Goal: Transaction & Acquisition: Purchase product/service

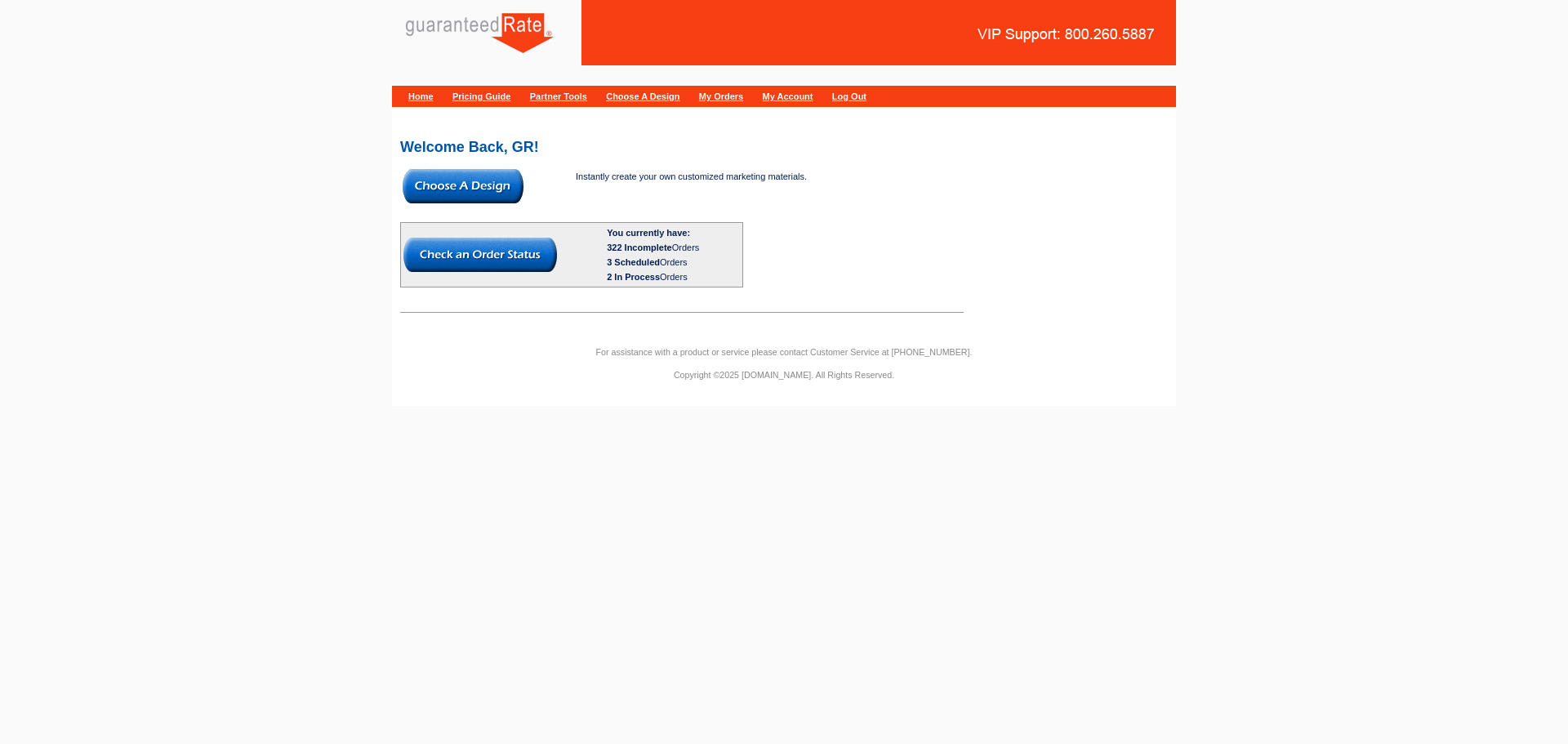
click at [469, 190] on img at bounding box center [463, 185] width 121 height 34
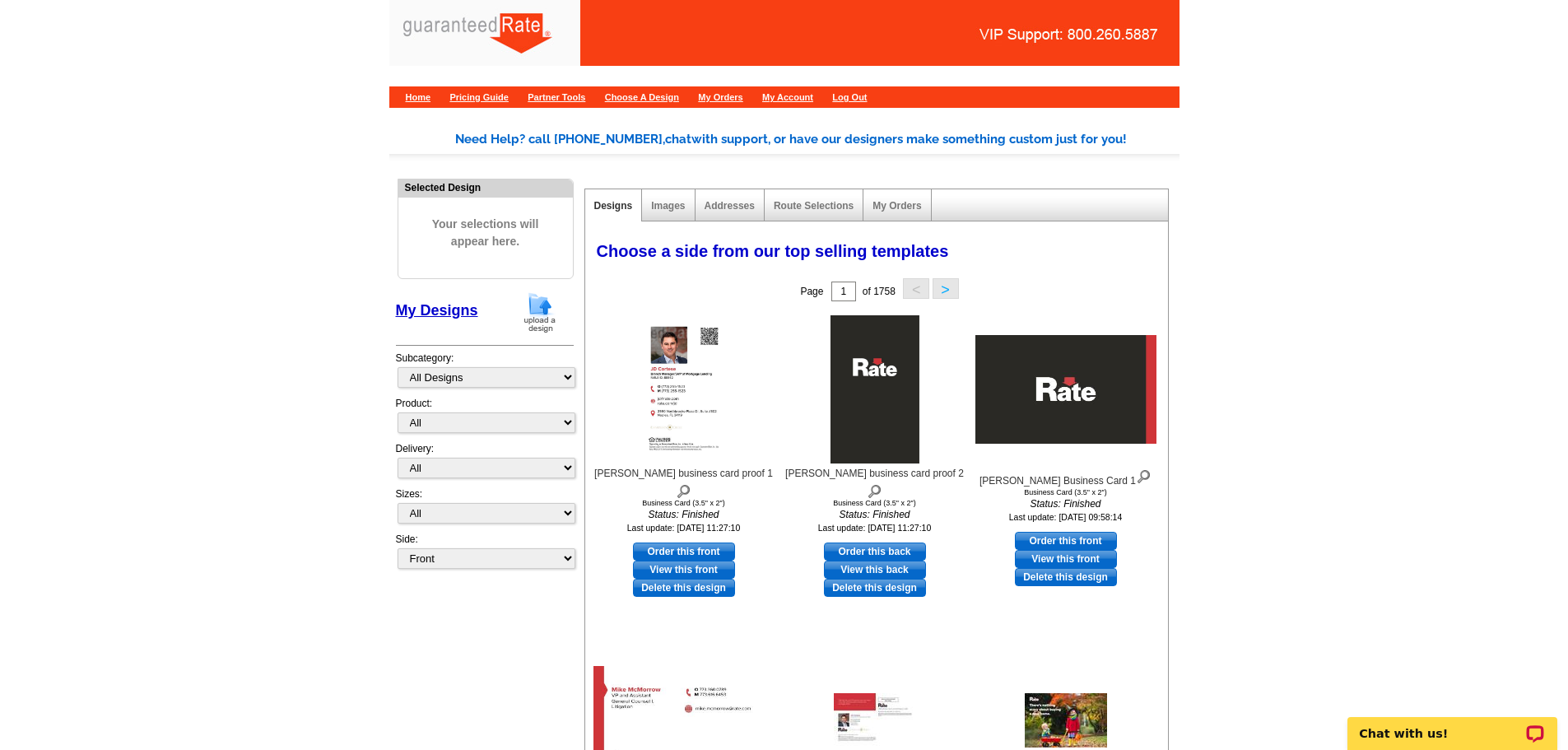
drag, startPoint x: 529, startPoint y: 308, endPoint x: 824, endPoint y: 269, distance: 297.6
click at [529, 308] on img at bounding box center [540, 312] width 43 height 42
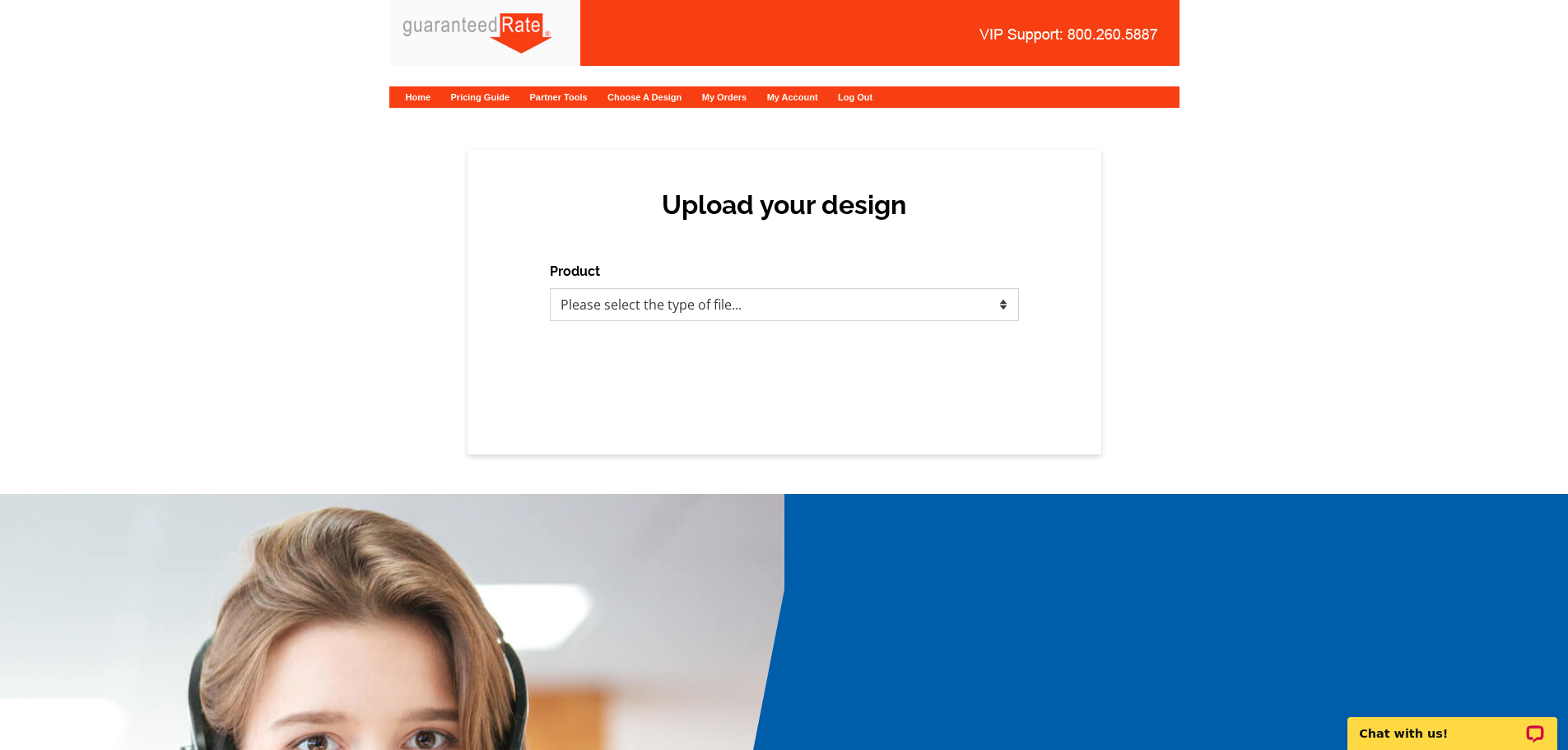
click at [949, 304] on select "Please select the type of file... Postcards Calendars Business Cards Letters an…" at bounding box center [784, 304] width 469 height 33
select select "1"
click at [550, 288] on select "Please select the type of file... Postcards Calendars Business Cards Letters an…" at bounding box center [784, 304] width 469 height 33
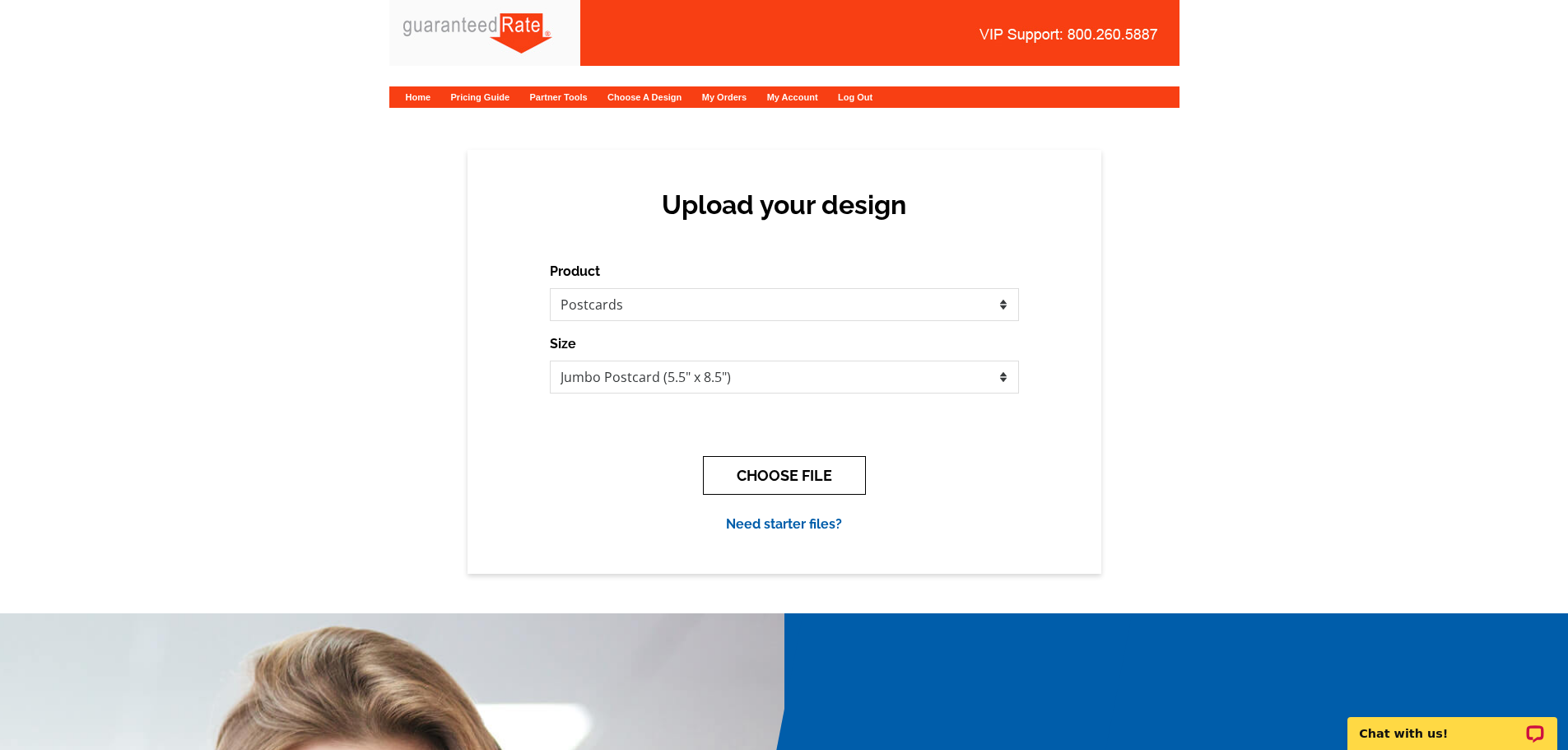
click at [816, 478] on button "CHOOSE FILE" at bounding box center [784, 476] width 163 height 39
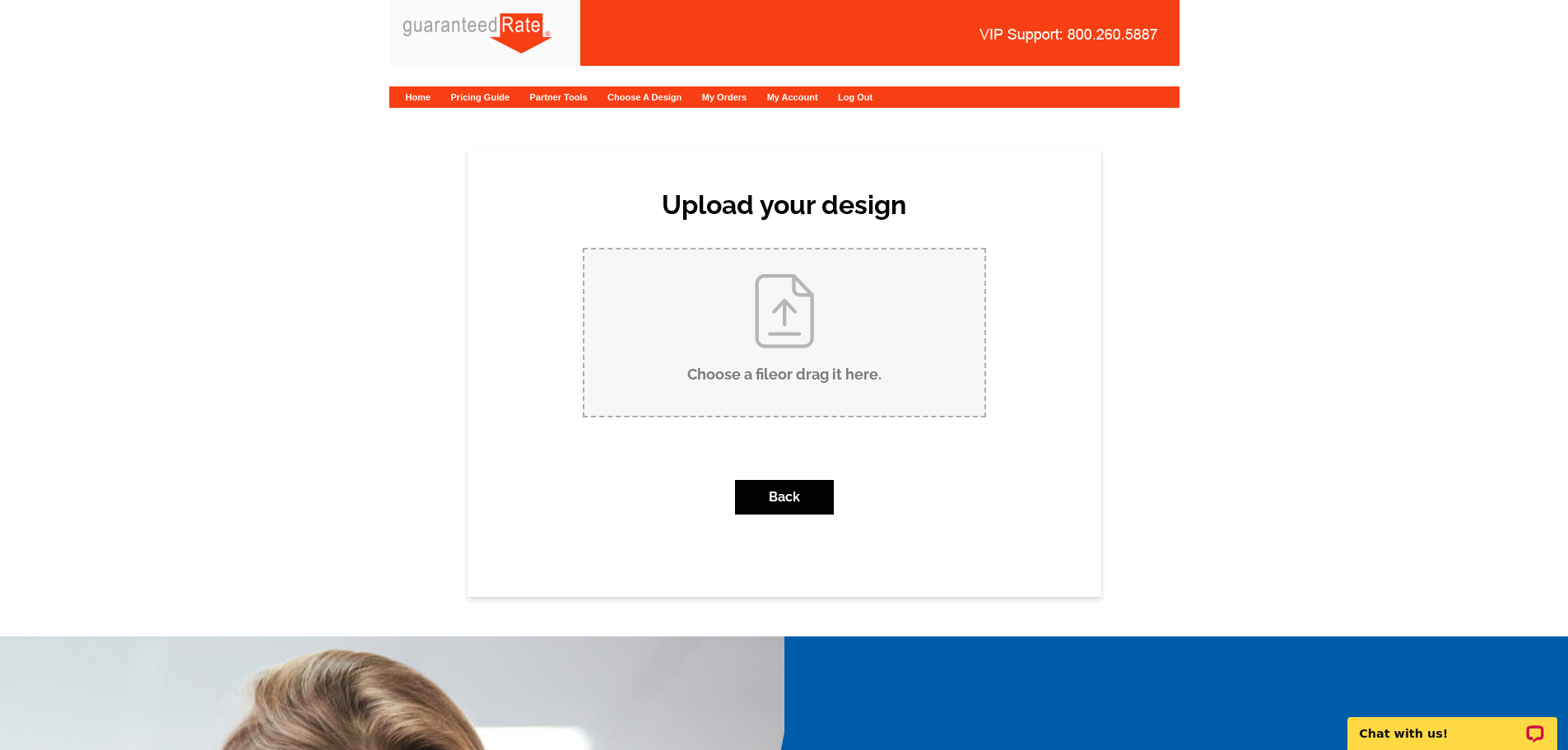
click at [803, 334] on input "Choose a file or drag it here ." at bounding box center [784, 332] width 400 height 166
type input "C:\fakepath\Just Sold-88 E Shore Lake Owassa Rd.pdf"
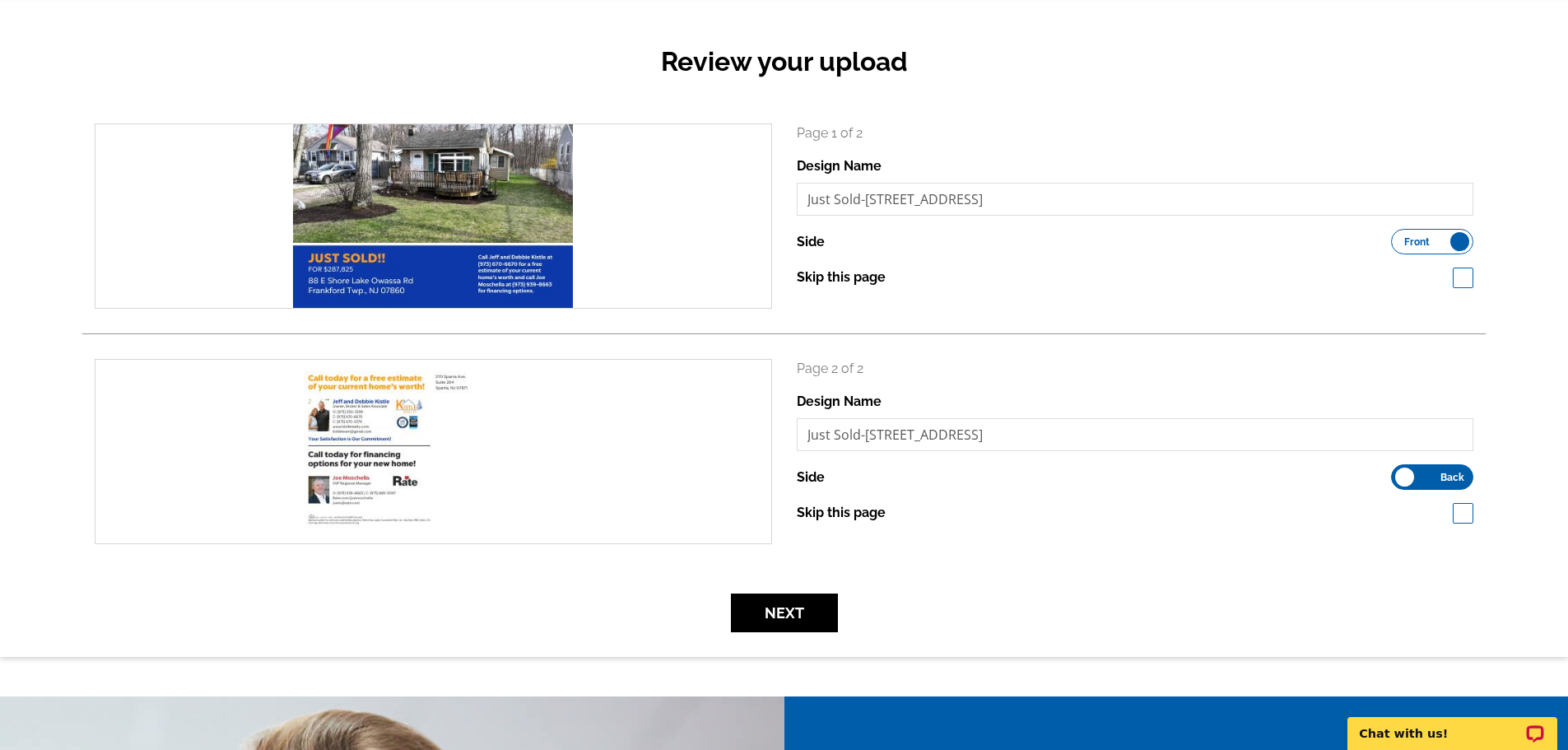
scroll to position [164, 0]
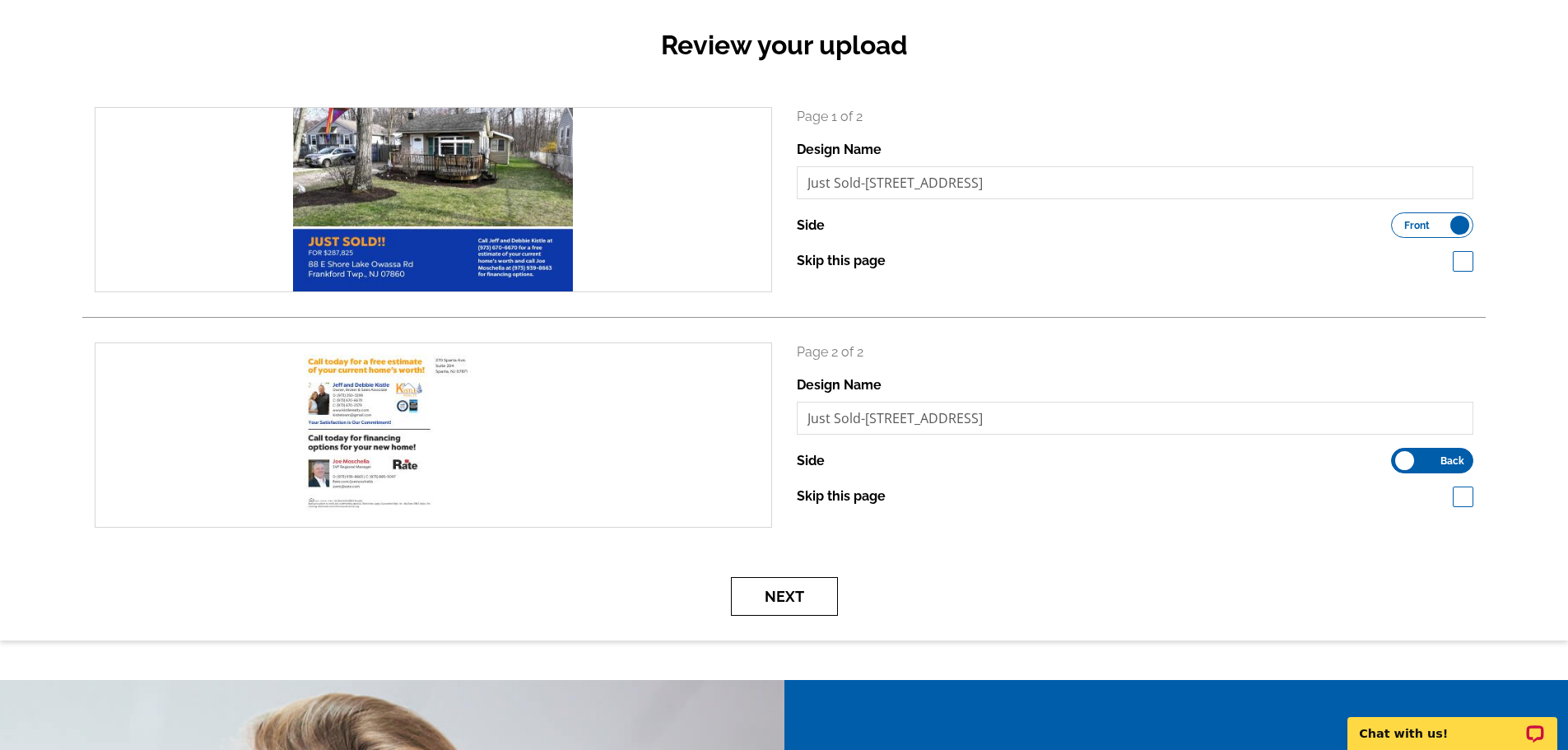
click at [784, 595] on button "Next" at bounding box center [784, 597] width 107 height 39
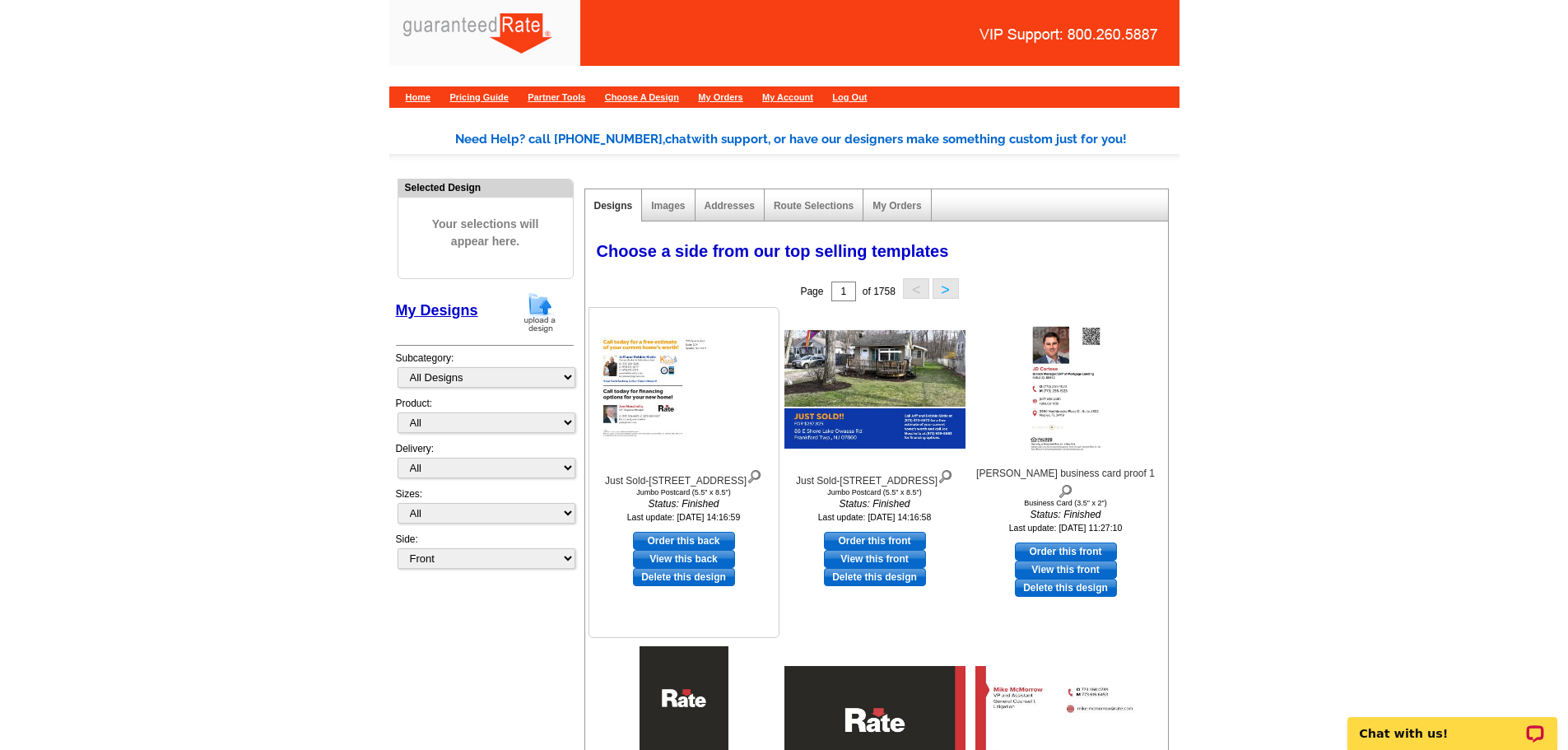
click at [658, 546] on link "Order this back" at bounding box center [684, 540] width 102 height 18
select select "2"
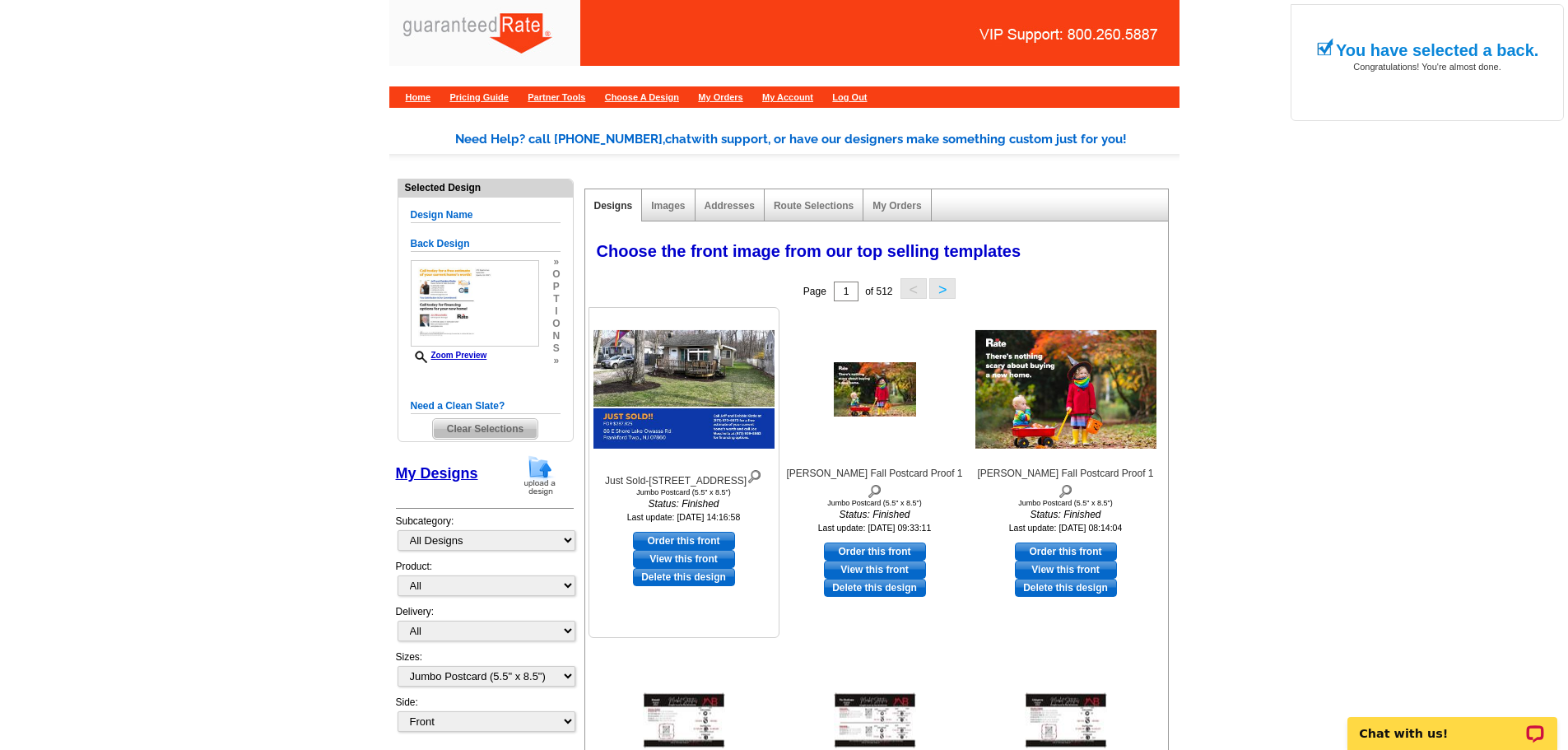
click at [664, 550] on link "Order this front" at bounding box center [684, 540] width 102 height 18
select select "back"
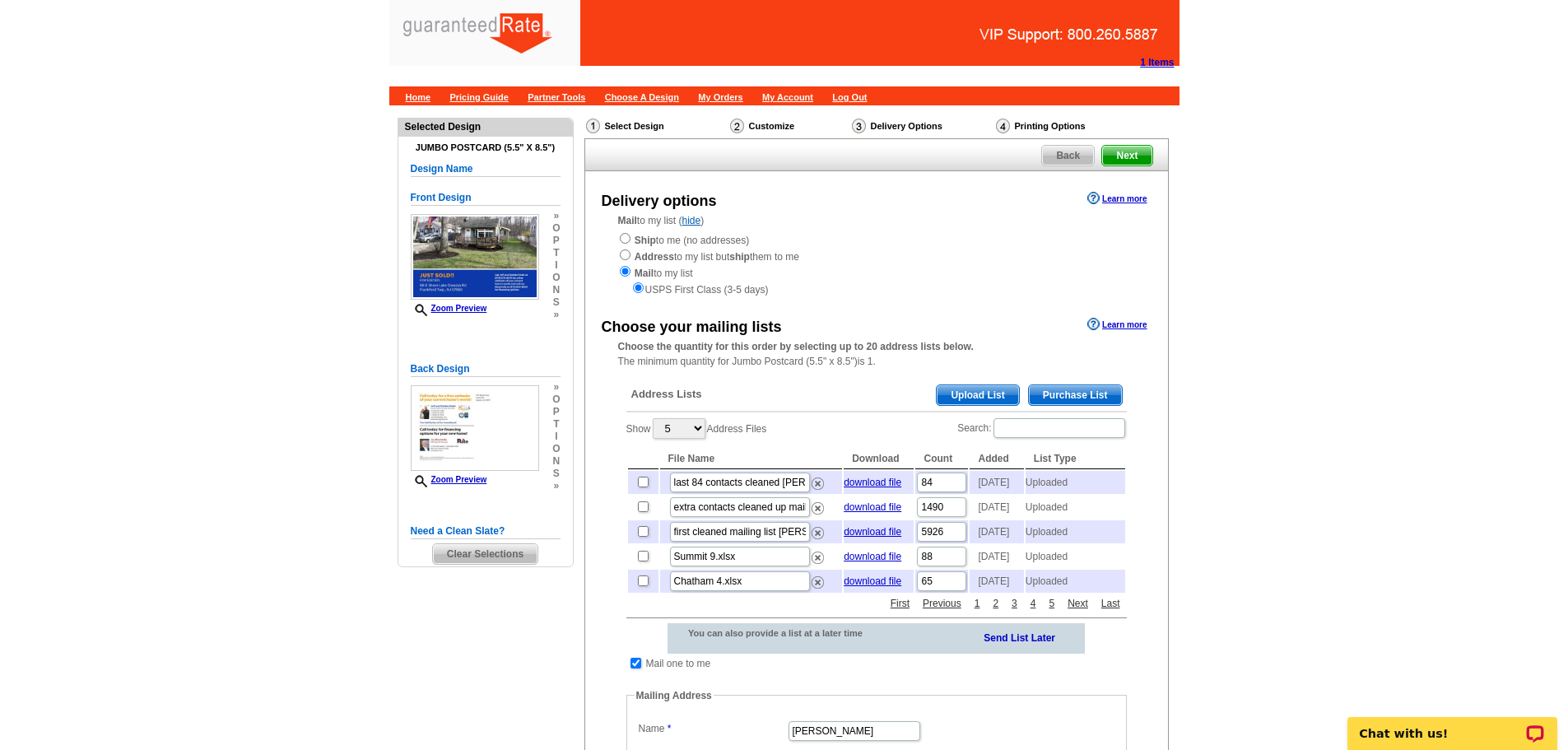
click at [1074, 400] on span "Purchase List" at bounding box center [1075, 394] width 93 height 20
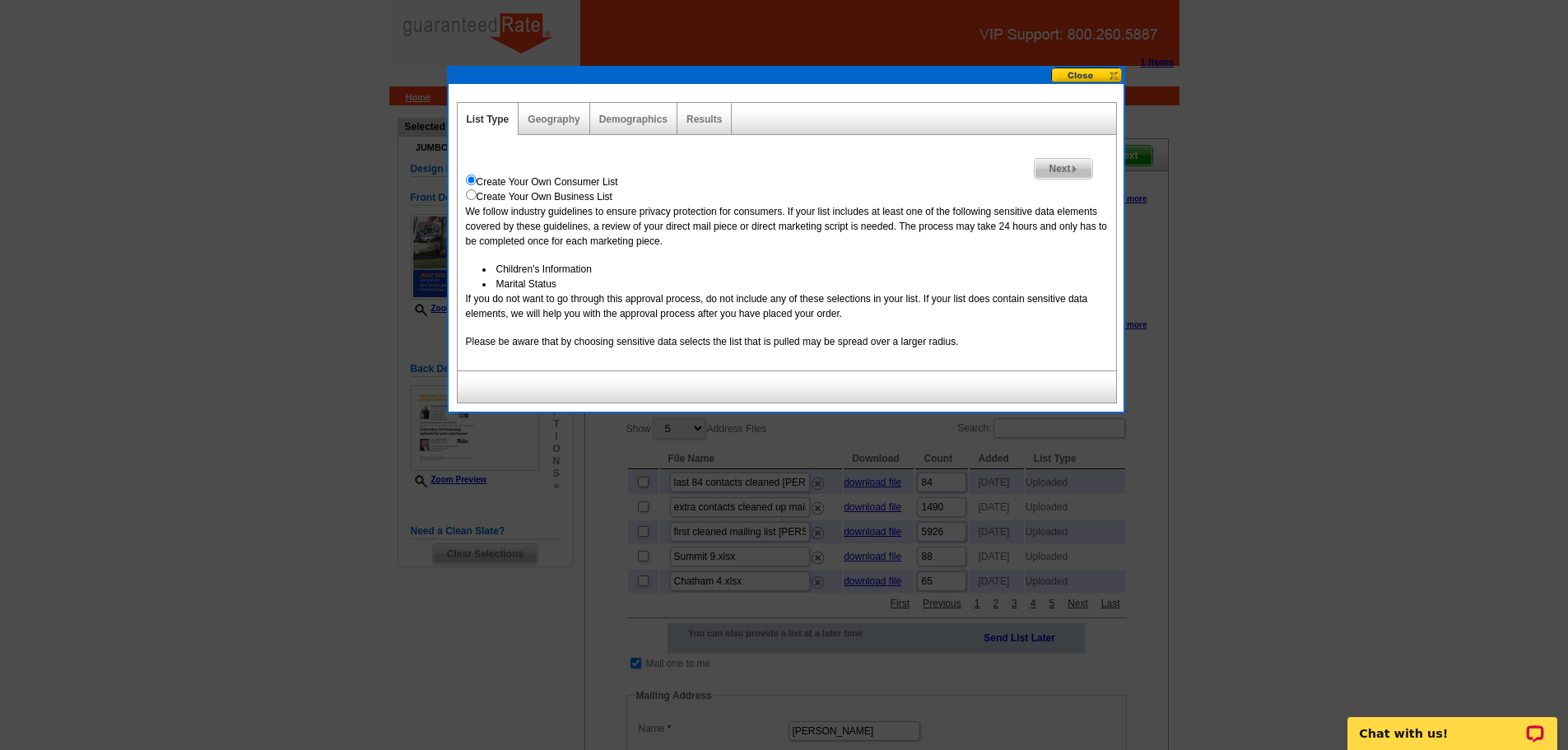
click at [1062, 165] on span "Next" at bounding box center [1062, 168] width 57 height 20
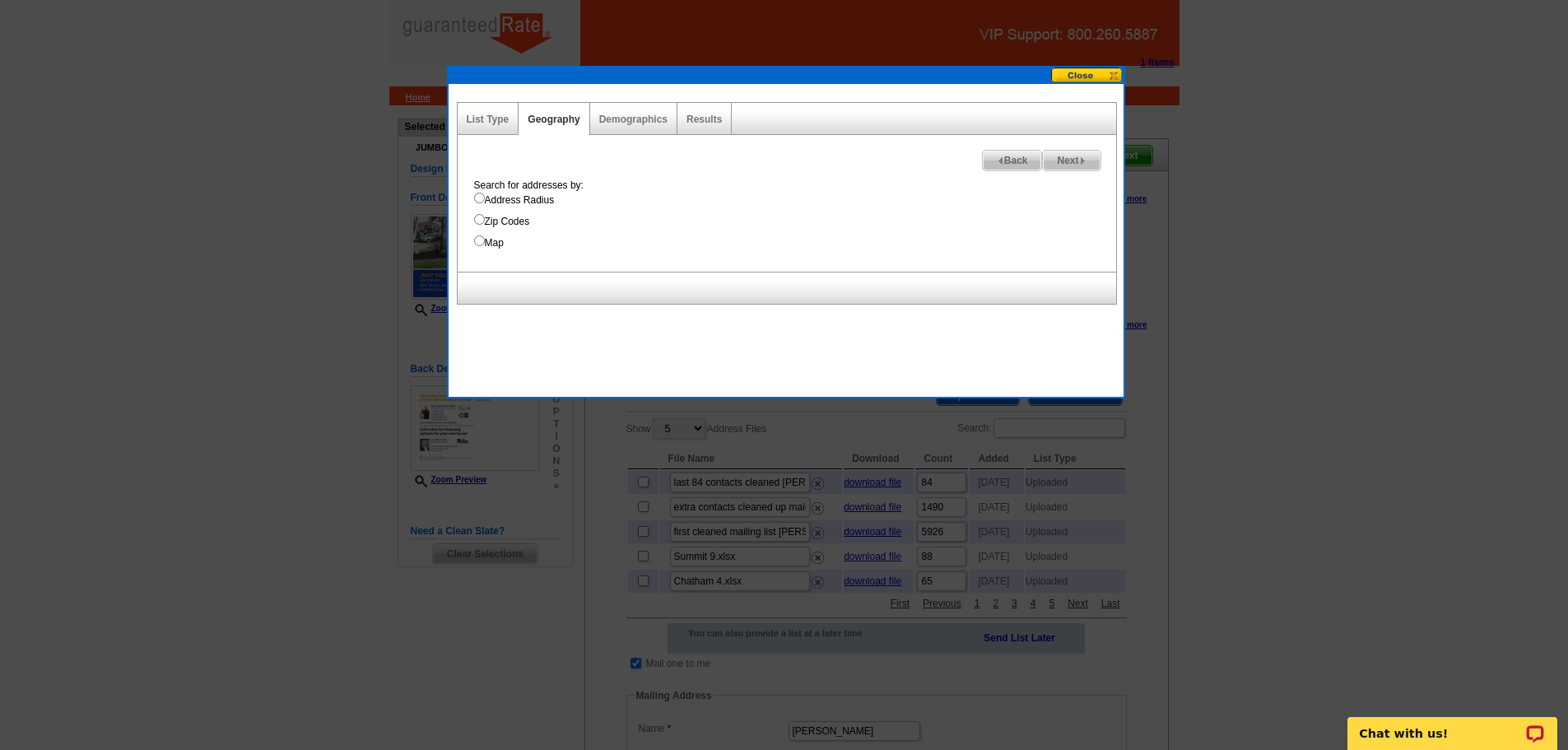
click at [481, 191] on div "Search for addresses by: Address Radius Zip Codes Map" at bounding box center [791, 214] width 651 height 72
click at [479, 201] on input "Address Radius" at bounding box center [480, 198] width 11 height 11
radio input "true"
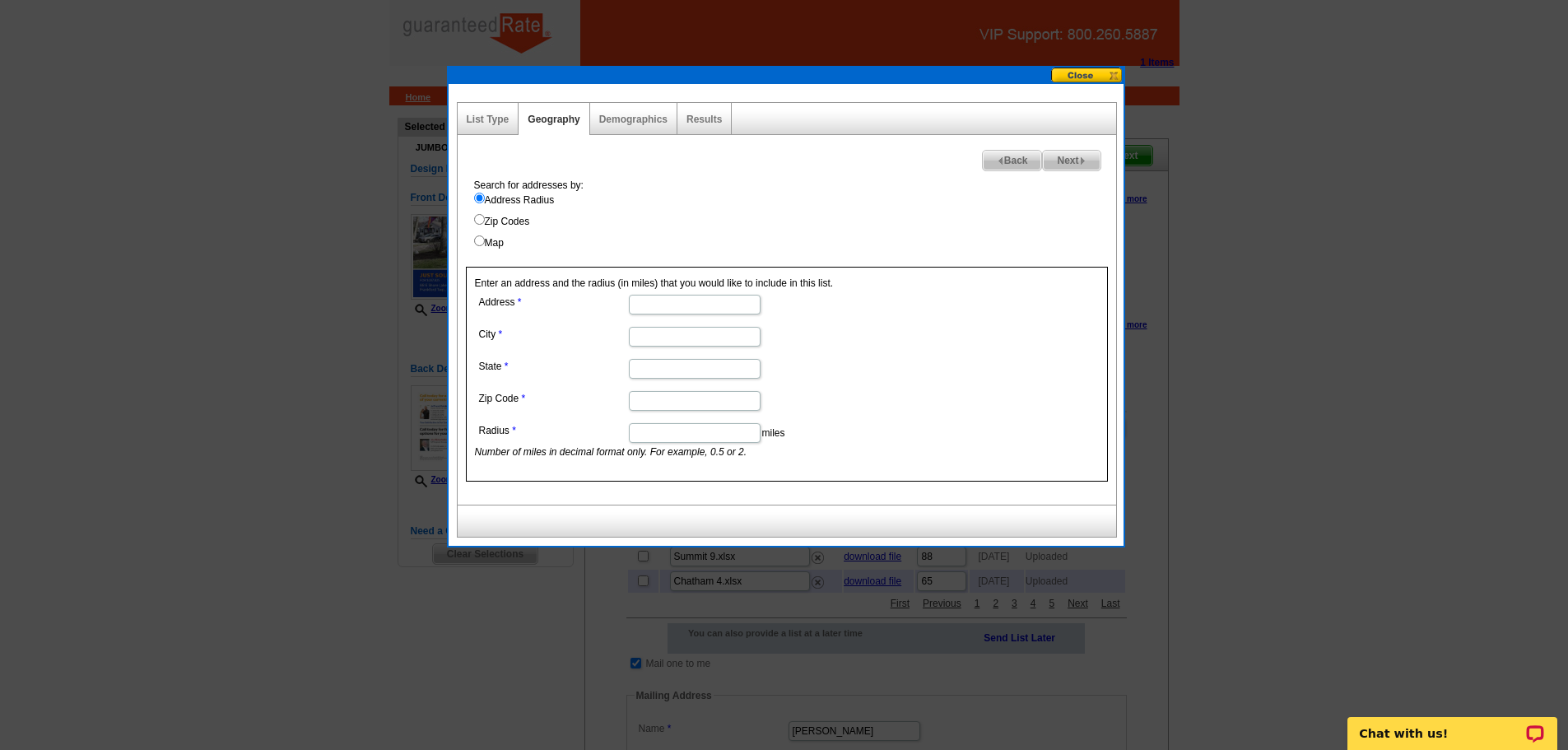
click at [710, 300] on input "Address" at bounding box center [695, 304] width 132 height 20
type input "88 E Shore Lake Owassa Rd"
click at [653, 336] on input "City" at bounding box center [695, 336] width 132 height 20
type input "Frankford Twp"
click at [672, 368] on input "State" at bounding box center [695, 368] width 132 height 20
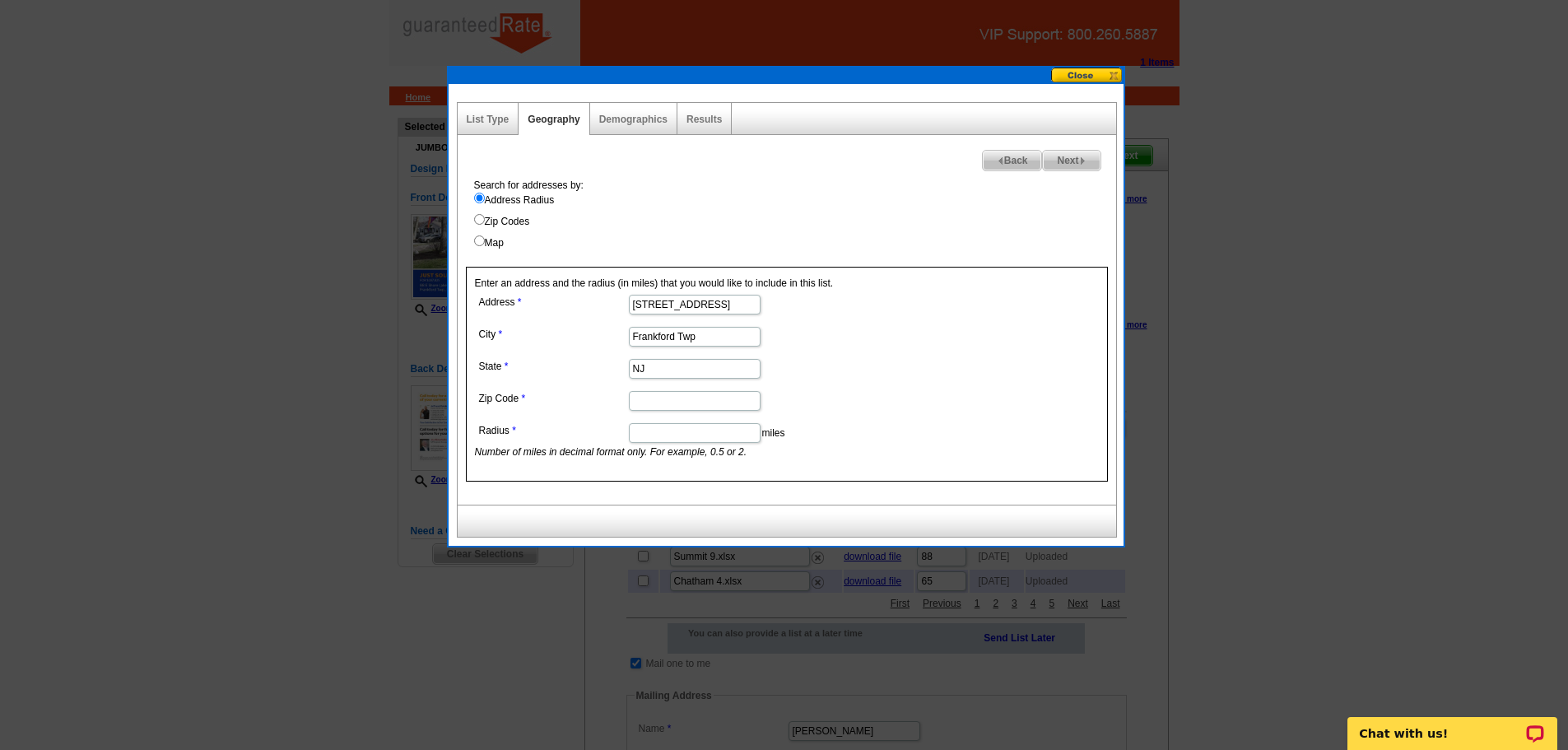
type input "NJ"
click at [658, 404] on input "Zip Code" at bounding box center [695, 401] width 132 height 20
type input "07860"
drag, startPoint x: 952, startPoint y: 348, endPoint x: 944, endPoint y: 367, distance: 20.6
click at [952, 348] on form "Address 88 E Shore Lake Owassa Rd City Frankford Twp State NJ Zip Code 07860 Ra…" at bounding box center [786, 375] width 624 height 169
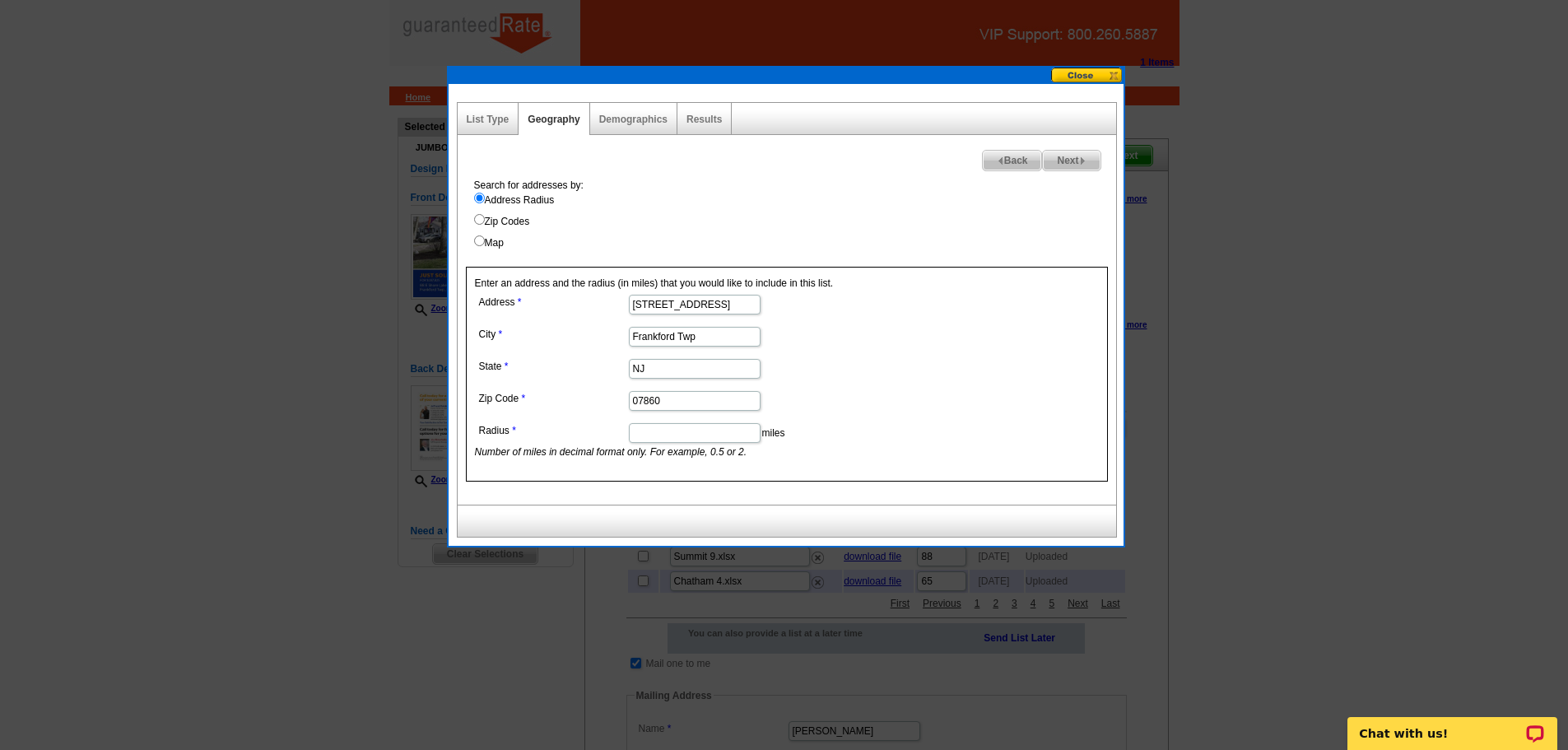
click at [719, 428] on input "Radius" at bounding box center [695, 432] width 132 height 20
type input "1"
click at [1034, 370] on form "Address 88 E Shore Lake Owassa Rd City Frankford Twp State NJ Zip Code 07860 Ra…" at bounding box center [786, 375] width 624 height 169
click at [1066, 164] on span "Next" at bounding box center [1071, 160] width 57 height 20
select select
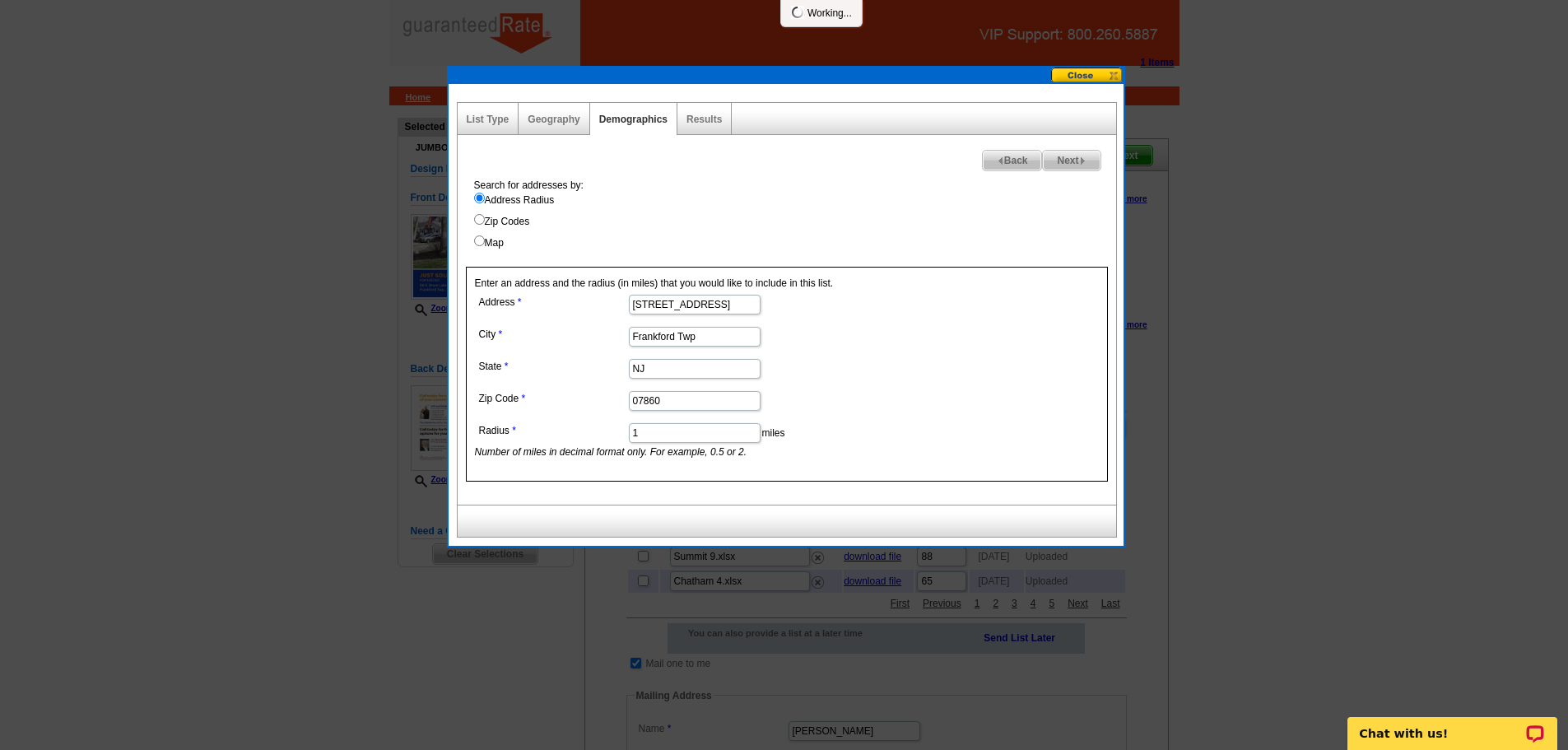
select select
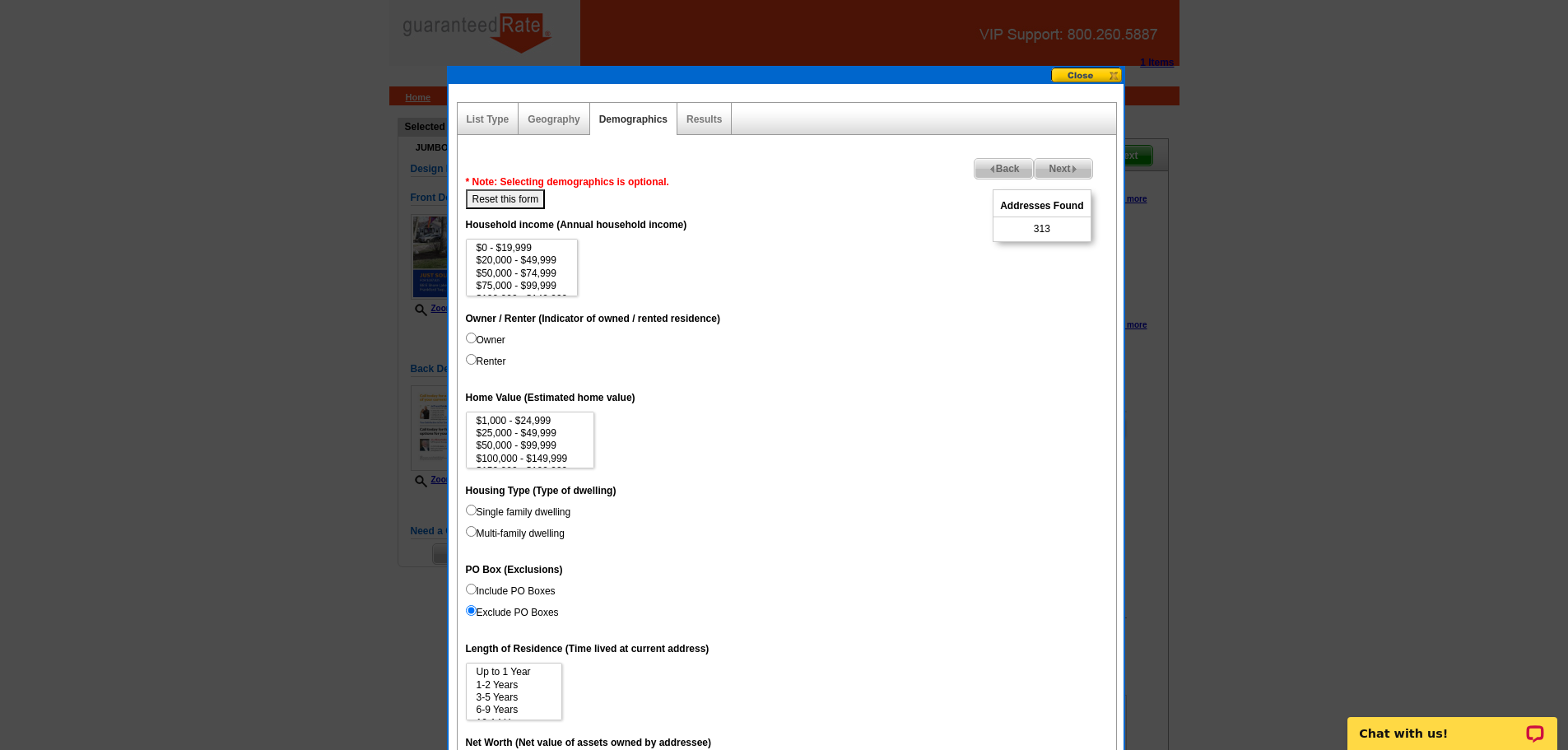
click at [989, 169] on img at bounding box center [993, 169] width 7 height 7
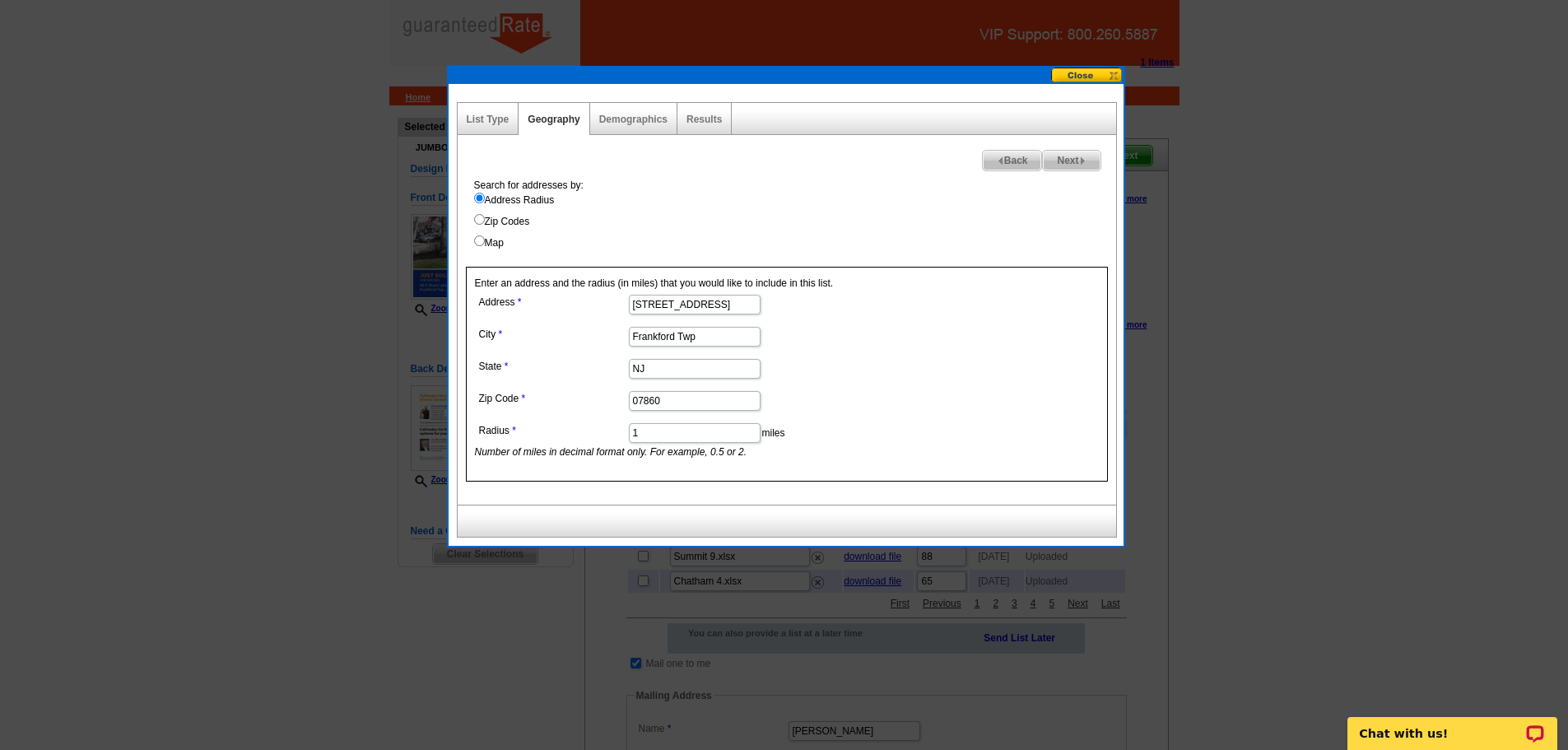
click at [686, 432] on input "1" at bounding box center [695, 432] width 132 height 20
type input "1.5"
click at [867, 361] on dd "NJ" at bounding box center [693, 367] width 438 height 25
click at [1078, 149] on div "Next Back Search for addresses by: Address Radius Zip Codes Map Enter an addres…" at bounding box center [787, 320] width 660 height 370
click at [1076, 164] on span "Next" at bounding box center [1071, 160] width 57 height 20
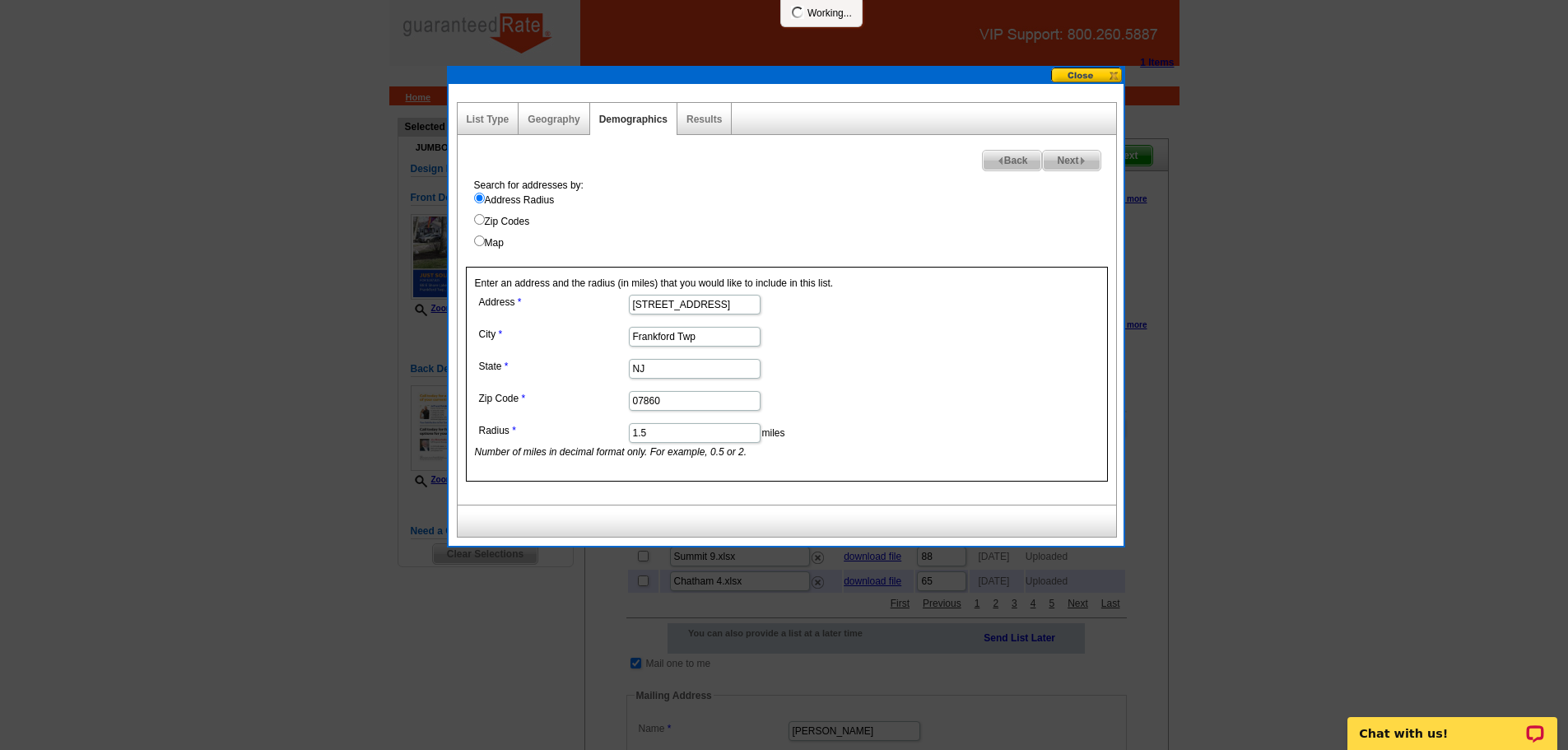
select select
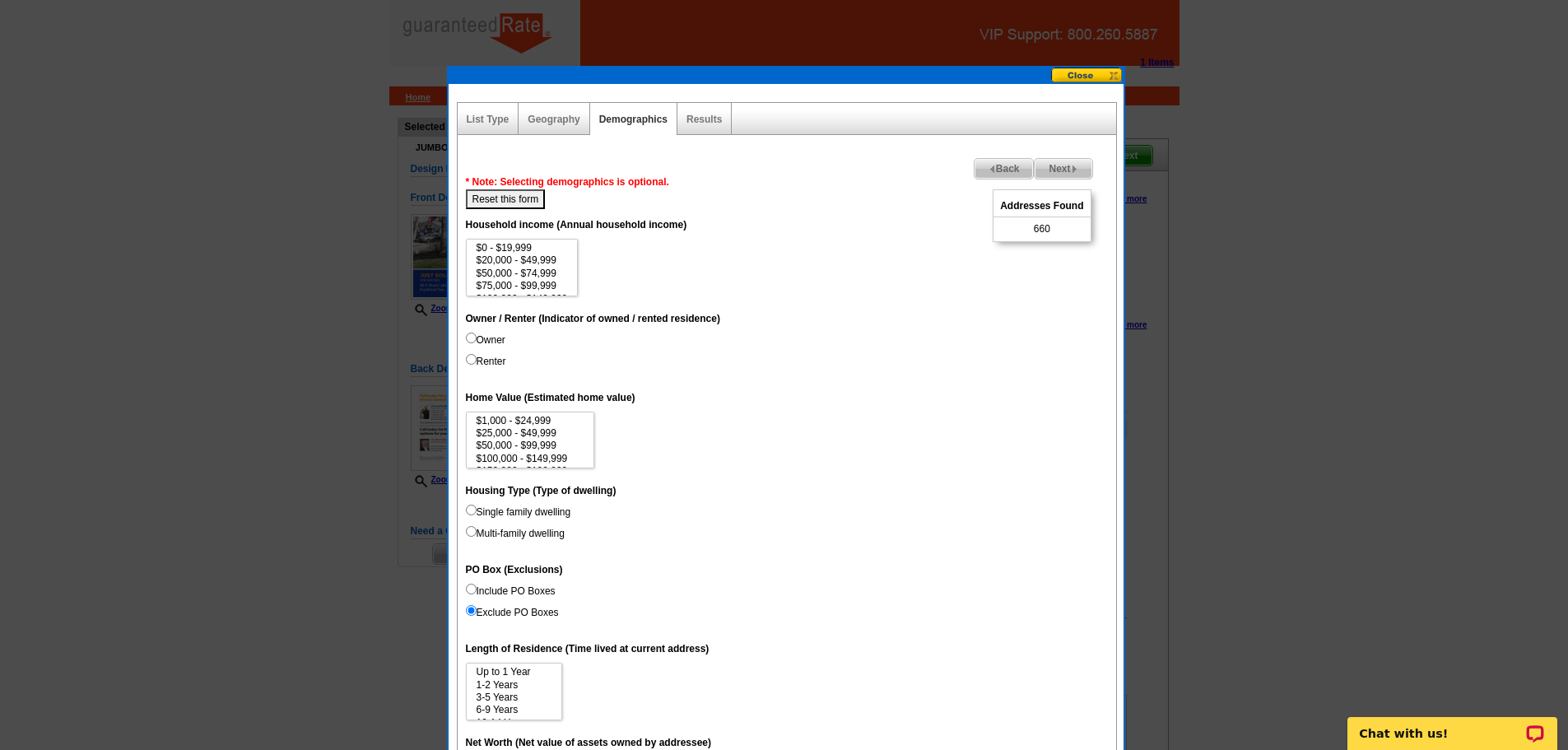
click at [1061, 169] on span "Next" at bounding box center [1062, 168] width 57 height 20
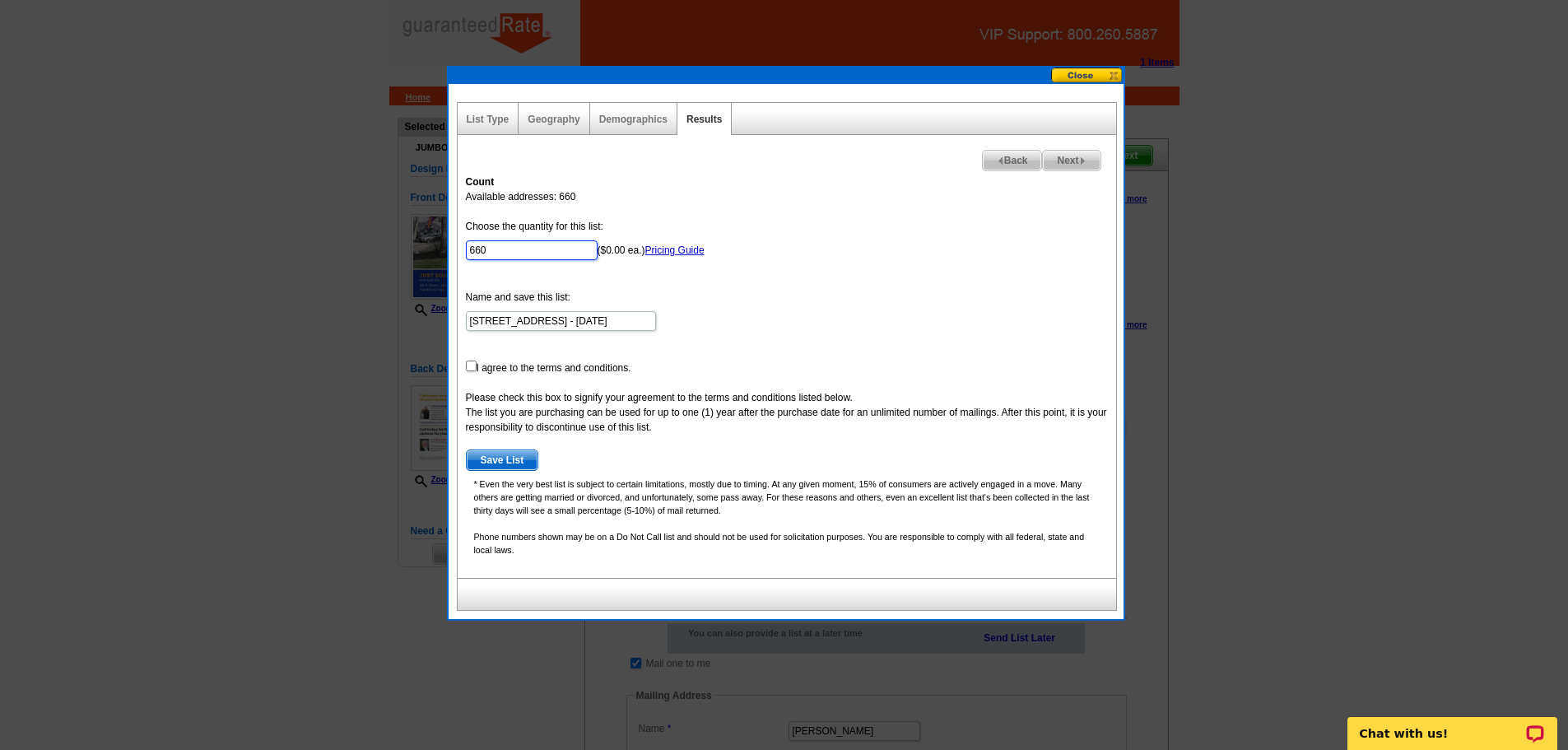
drag, startPoint x: 448, startPoint y: 257, endPoint x: 420, endPoint y: 260, distance: 28.2
click at [420, 260] on body "1 Items Home Pricing Guide Partner Tools Choose A Design My Orders My Account L…" at bounding box center [784, 635] width 1568 height 1270
type input "400"
click at [997, 273] on form "Choose the quantity for this list: 400 ($0.00 ea.) Pricing Guide Name and save …" at bounding box center [786, 345] width 642 height 252
click at [468, 369] on input "checkbox" at bounding box center [471, 366] width 11 height 11
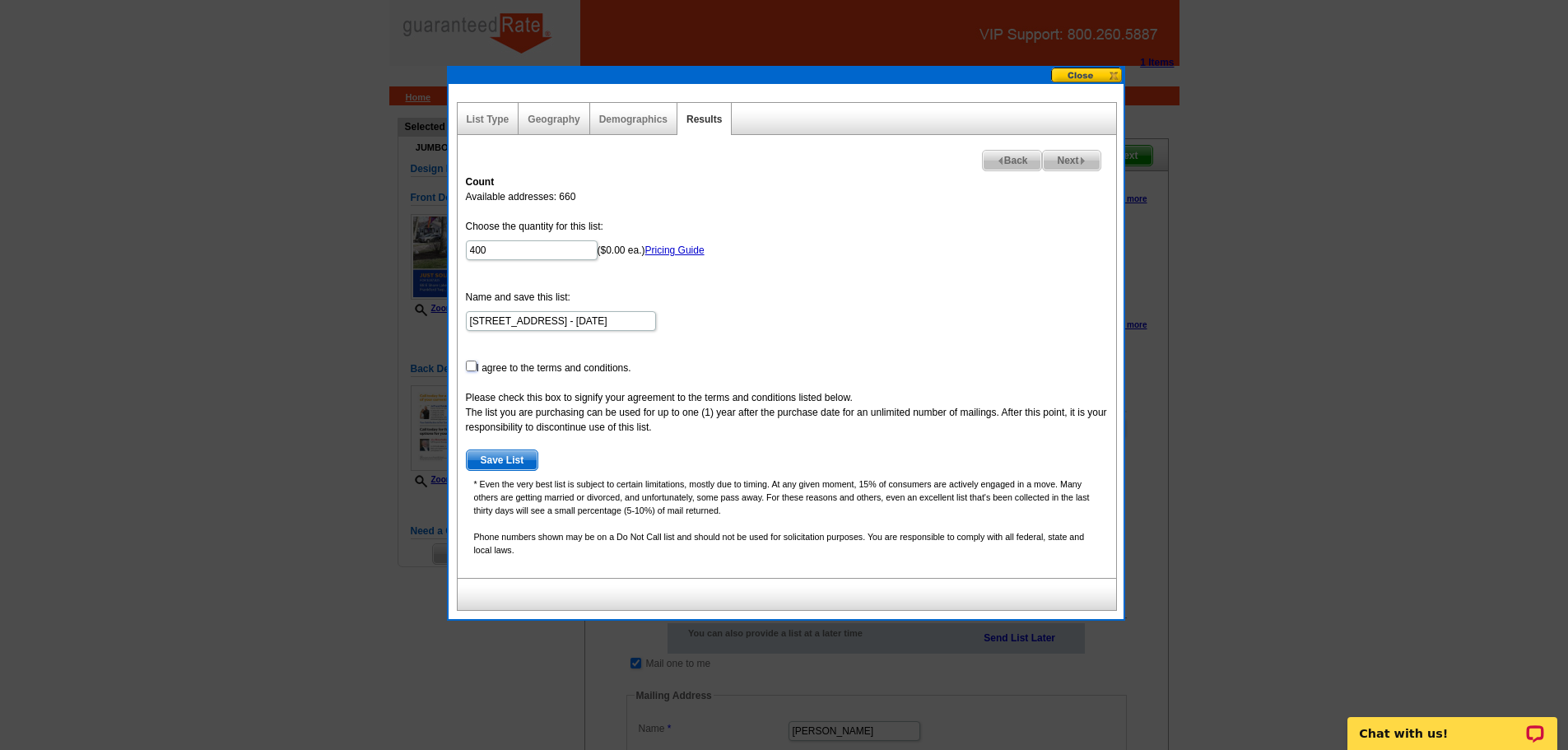
checkbox input "true"
click at [1077, 160] on span "Next" at bounding box center [1071, 160] width 57 height 20
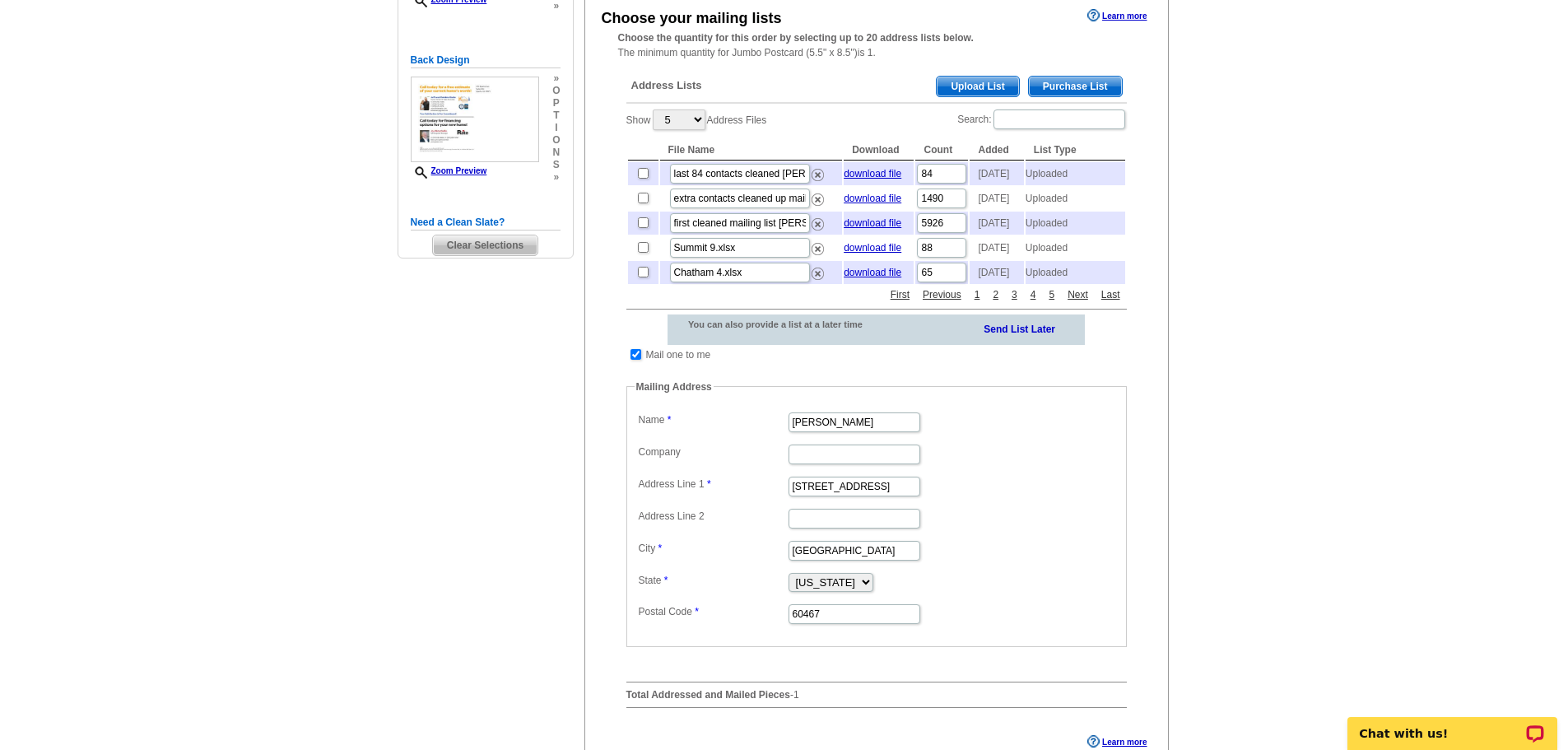
scroll to position [329, 0]
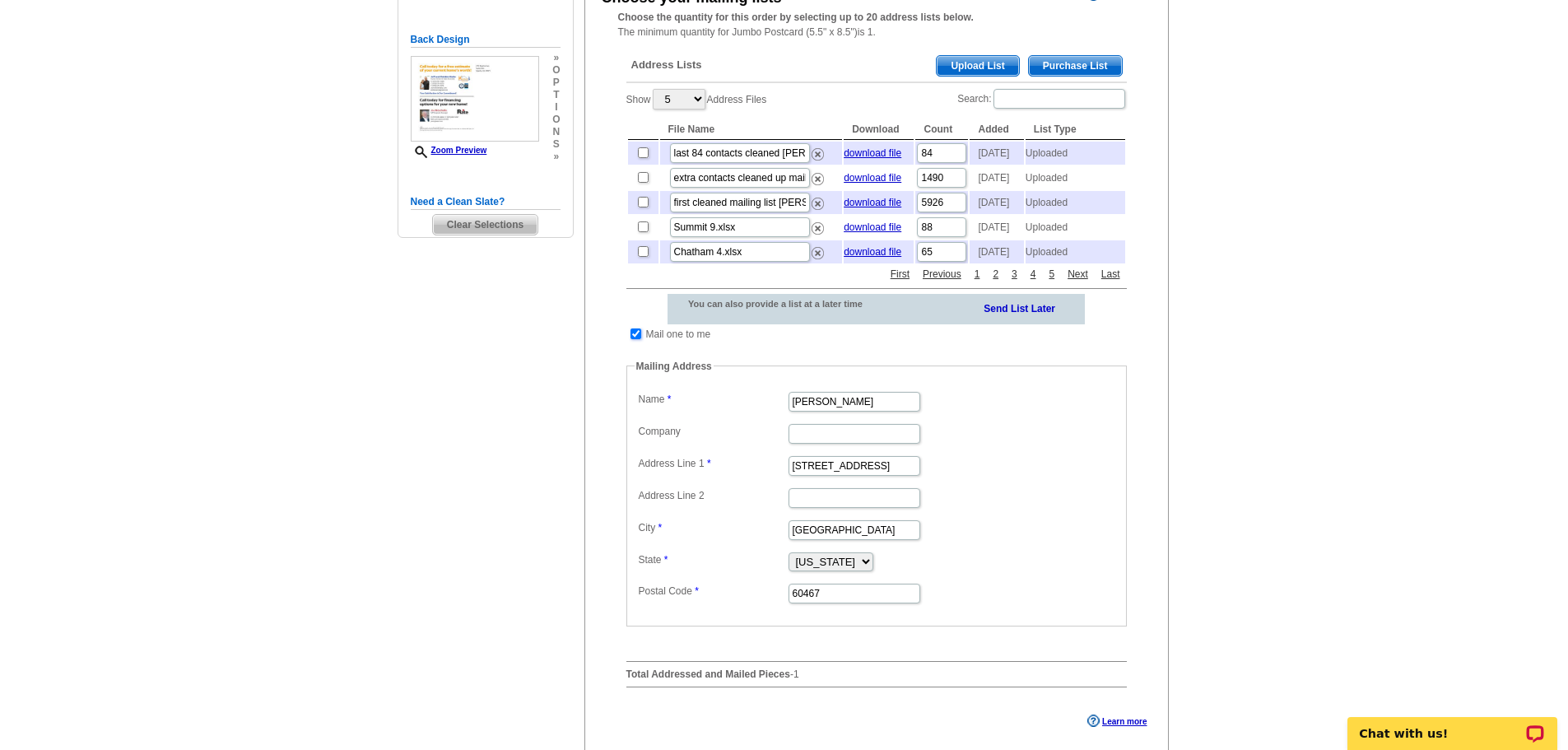
click at [632, 339] on input "checkbox" at bounding box center [636, 334] width 11 height 11
checkbox input "false"
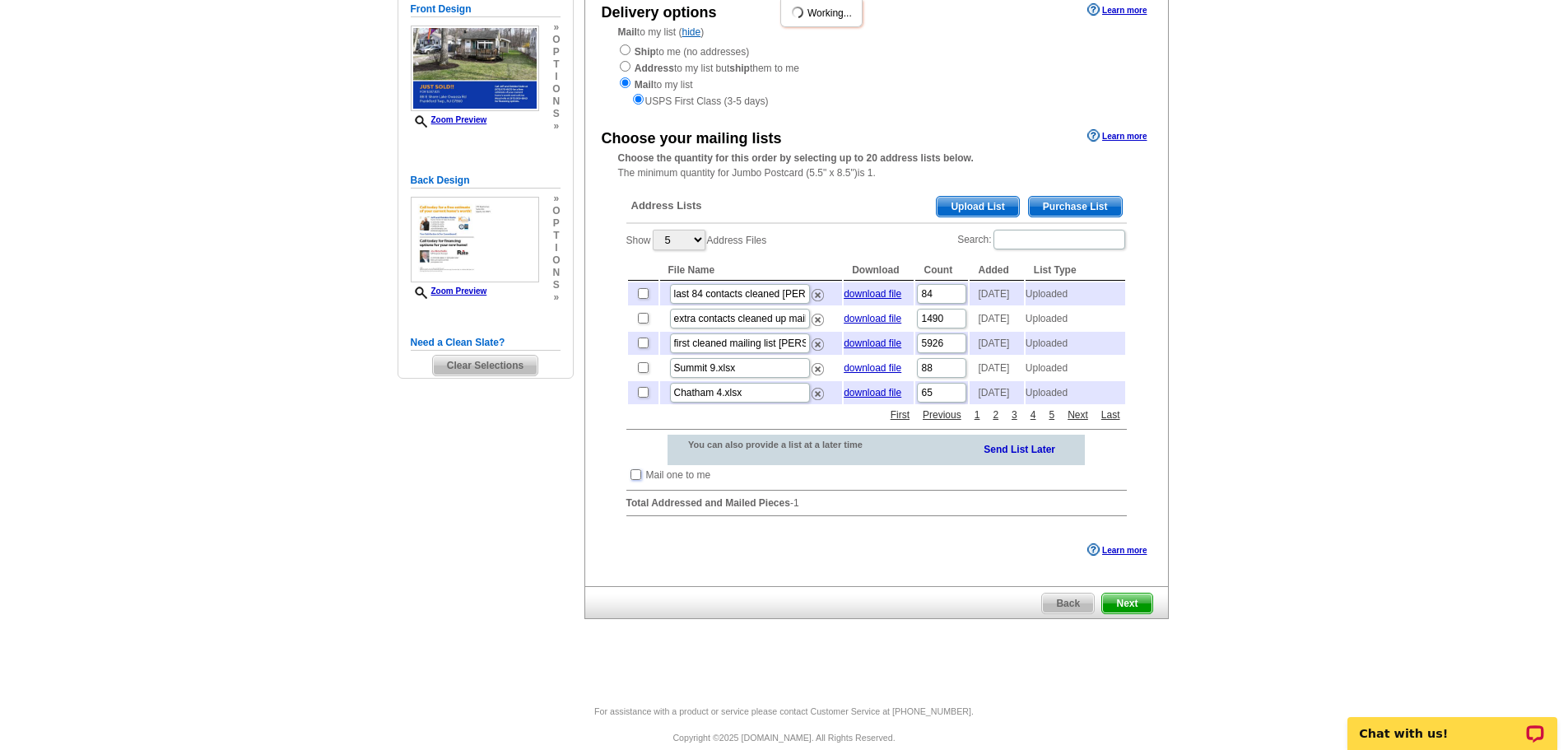
scroll to position [160, 0]
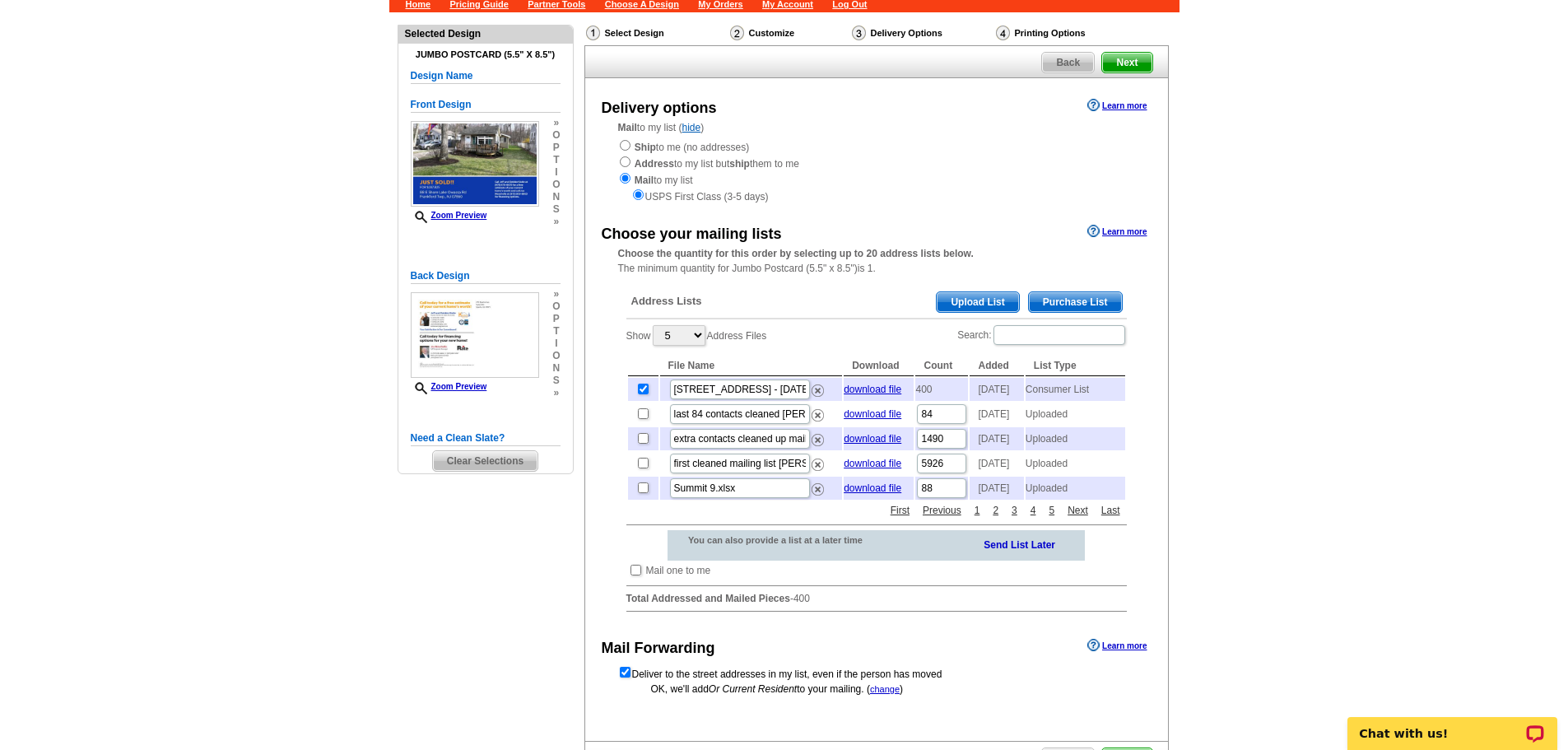
scroll to position [247, 0]
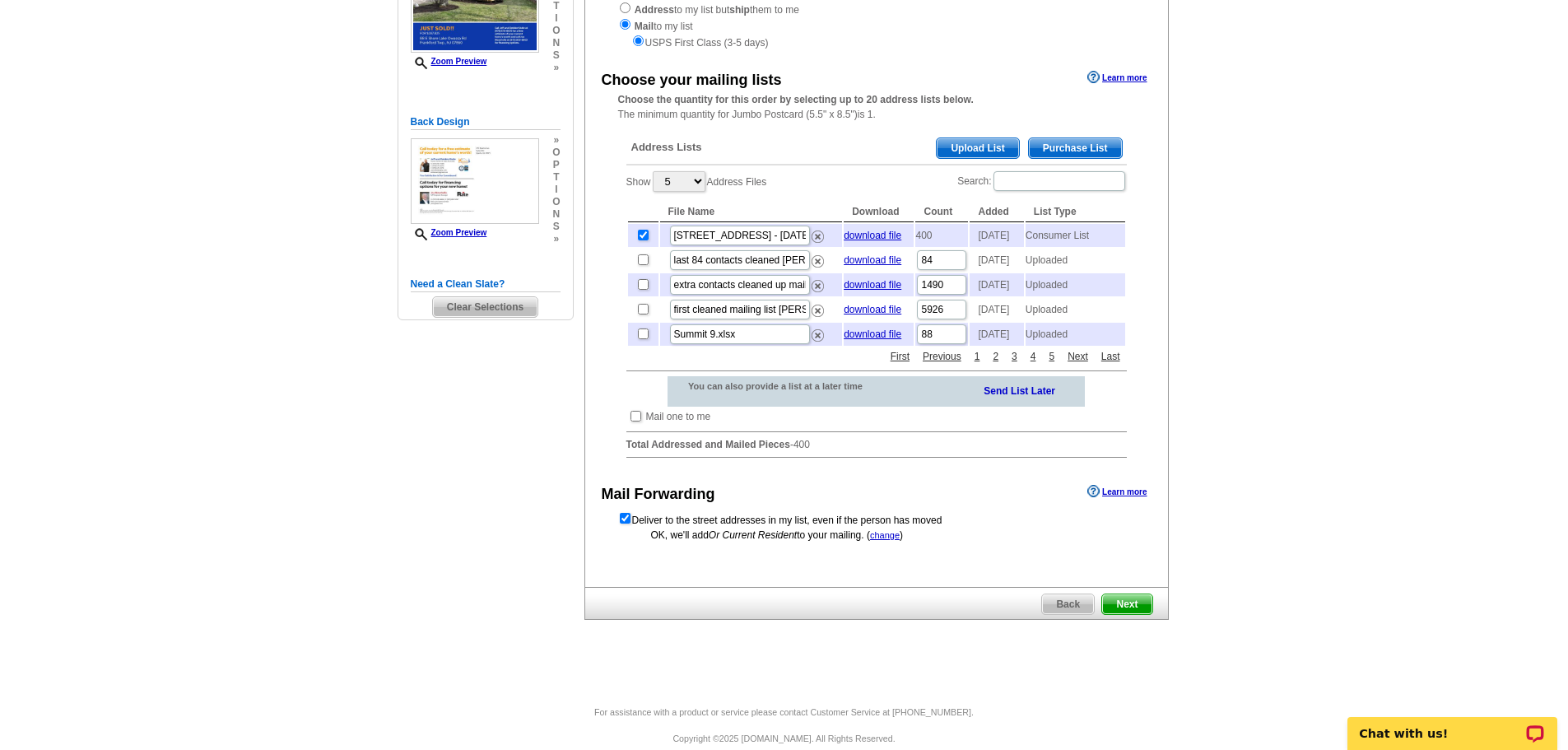
click at [1140, 614] on span "Next" at bounding box center [1127, 603] width 49 height 20
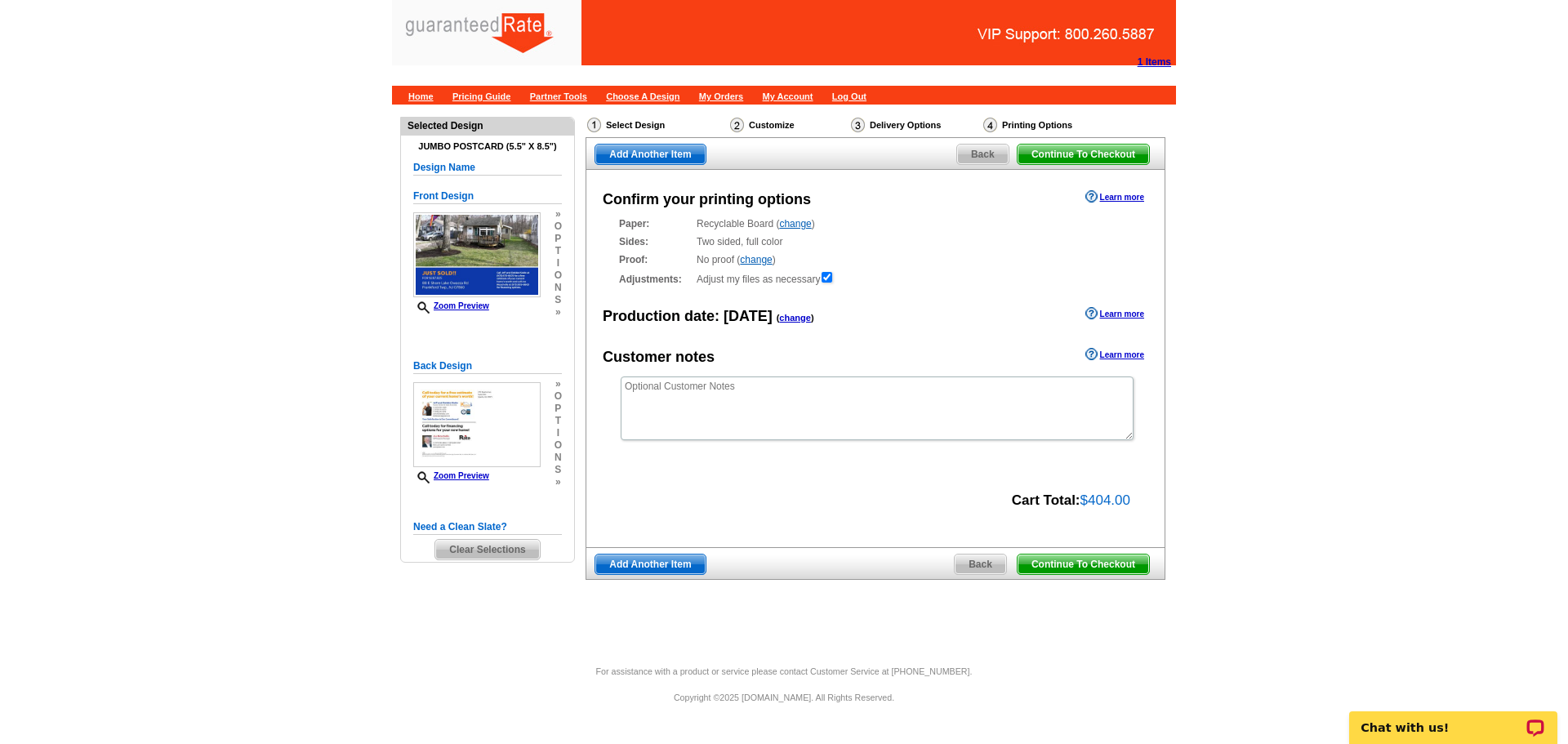
click at [1125, 561] on span "Continue To Checkout" at bounding box center [1084, 563] width 132 height 19
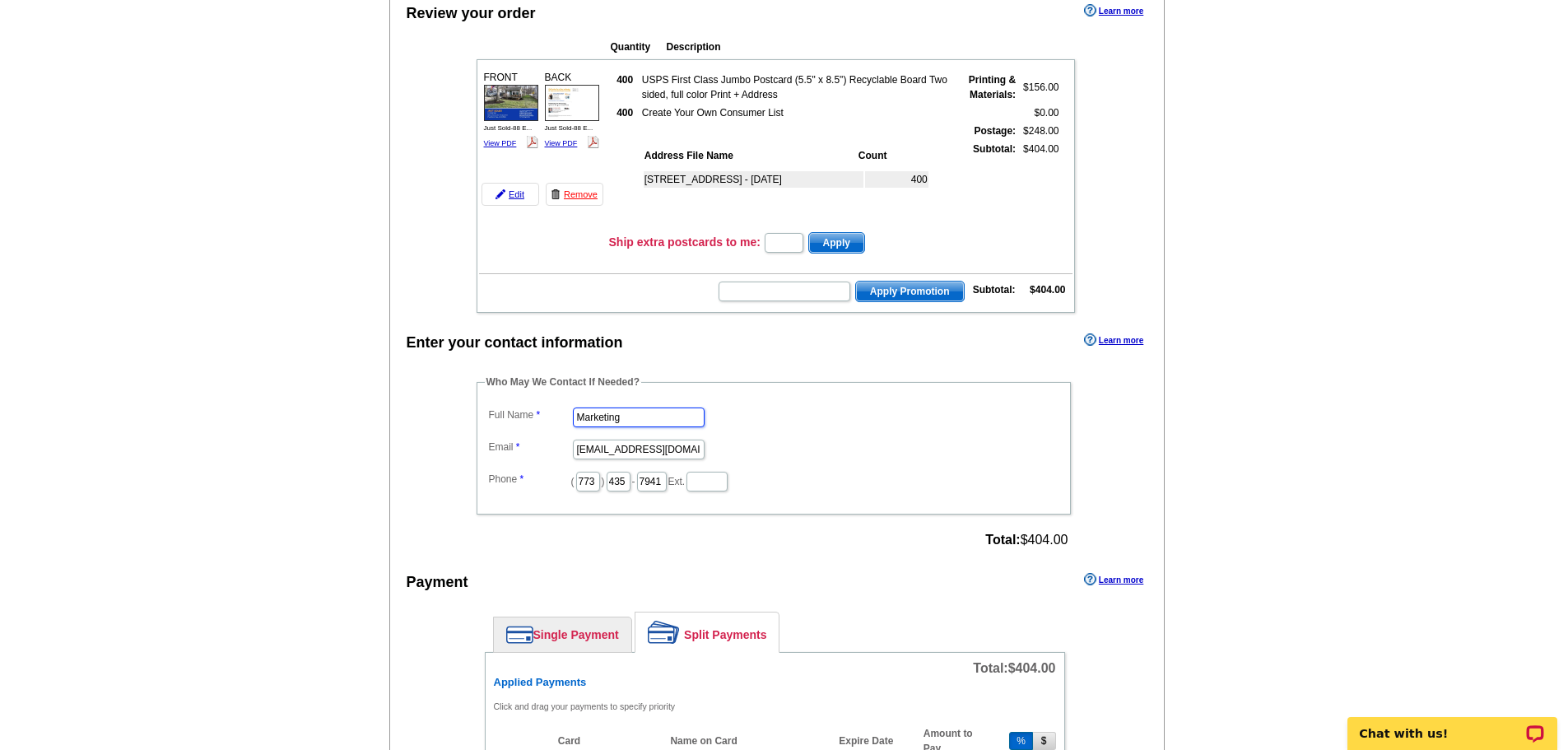
click at [669, 419] on input "Marketing" at bounding box center [639, 416] width 132 height 20
drag, startPoint x: 649, startPoint y: 422, endPoint x: 519, endPoint y: 430, distance: 130.2
click at [519, 430] on dl "Full Name Marketing Email [EMAIL_ADDRESS][DOMAIN_NAME] Phone ( 773 ) 435 - 7941…" at bounding box center [774, 448] width 578 height 90
type input "s"
drag, startPoint x: 589, startPoint y: 419, endPoint x: 539, endPoint y: 427, distance: 50.6
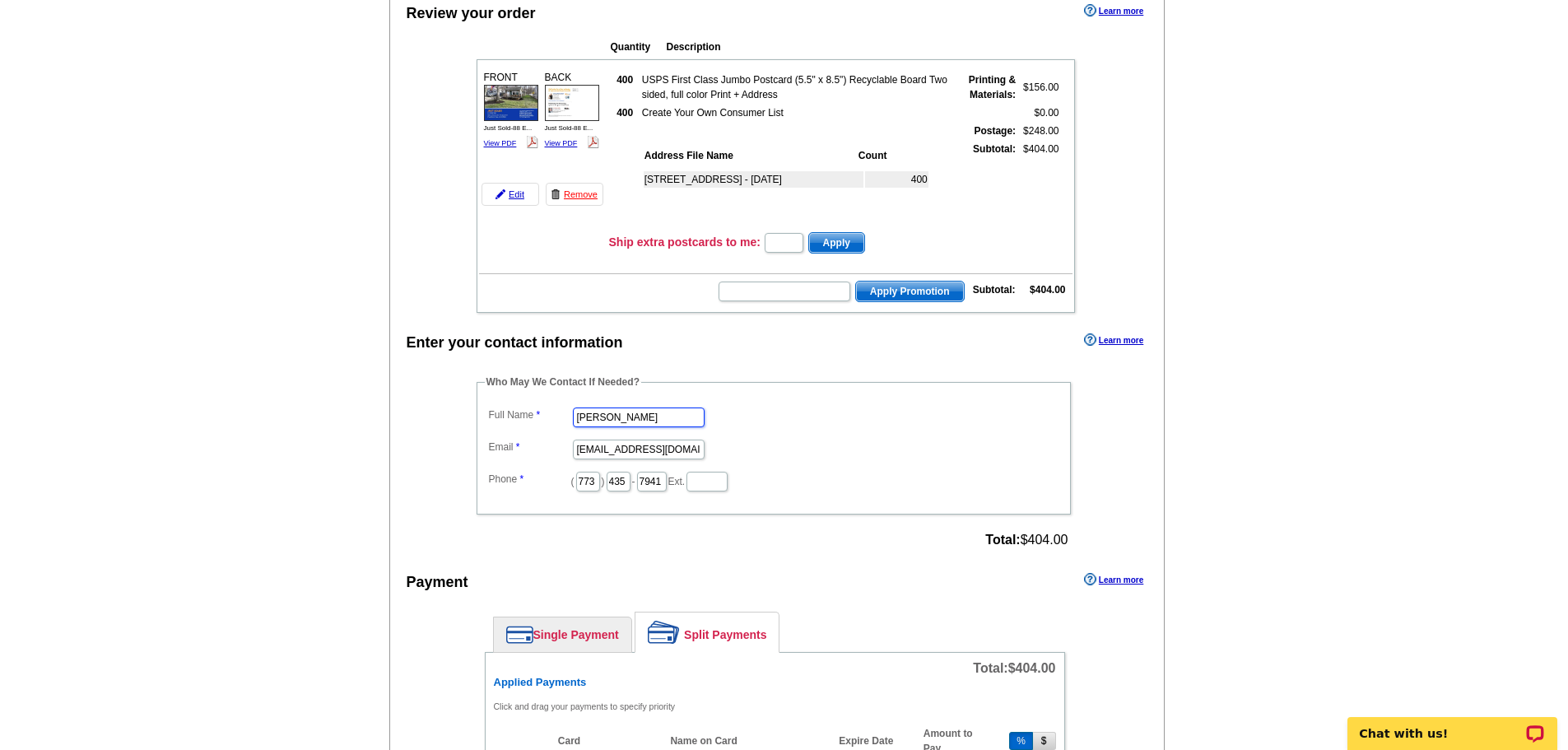
click at [543, 428] on dd "[PERSON_NAME]" at bounding box center [774, 415] width 578 height 25
type input "[PERSON_NAME]"
drag, startPoint x: 573, startPoint y: 448, endPoint x: 856, endPoint y: 443, distance: 283.0
click at [856, 443] on dd "marketing@guaranteedrate.com" at bounding box center [774, 448] width 578 height 25
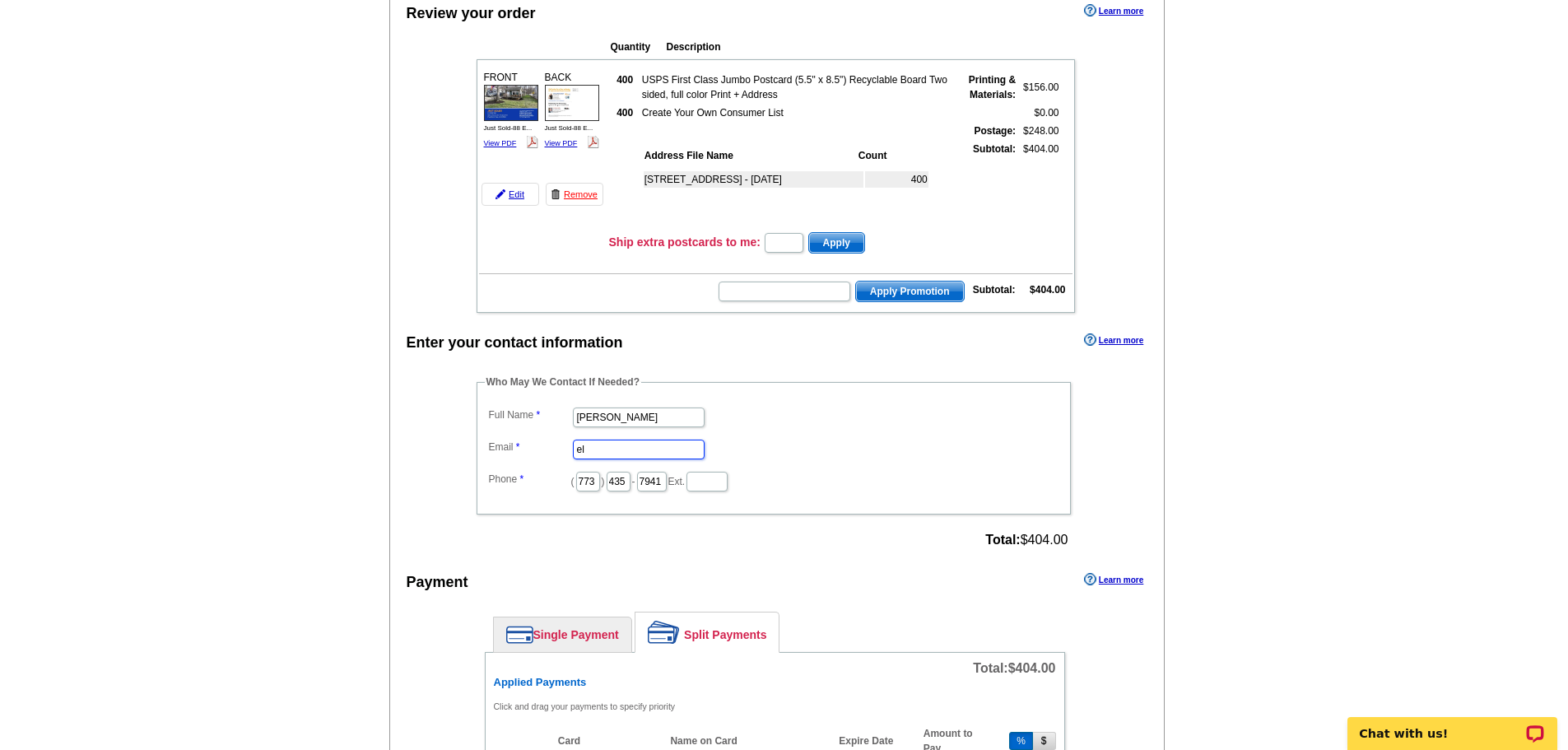
scroll to position [0, 0]
type input "[PERSON_NAME][DOMAIN_NAME][EMAIL_ADDRESS][PERSON_NAME][DOMAIN_NAME]"
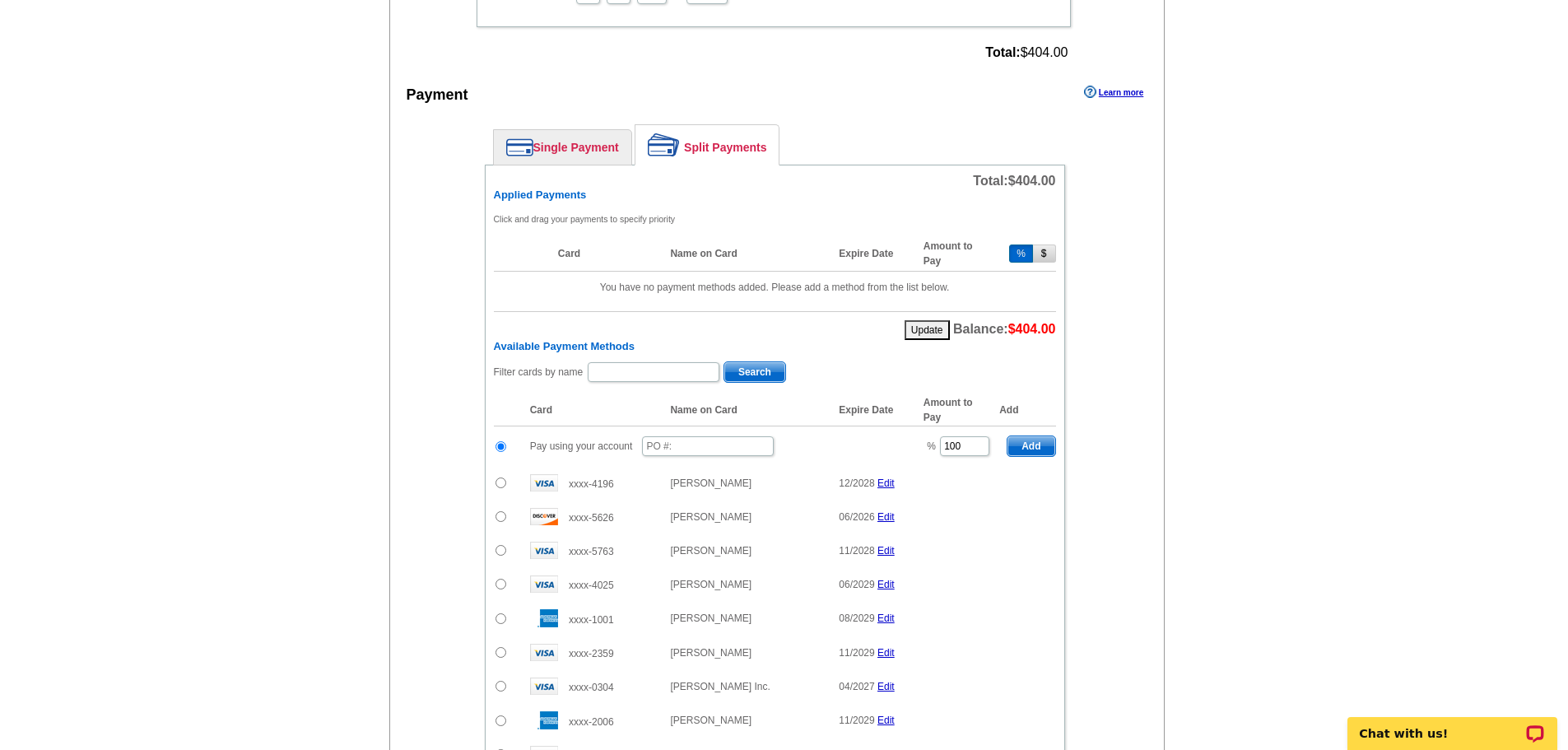
scroll to position [659, 0]
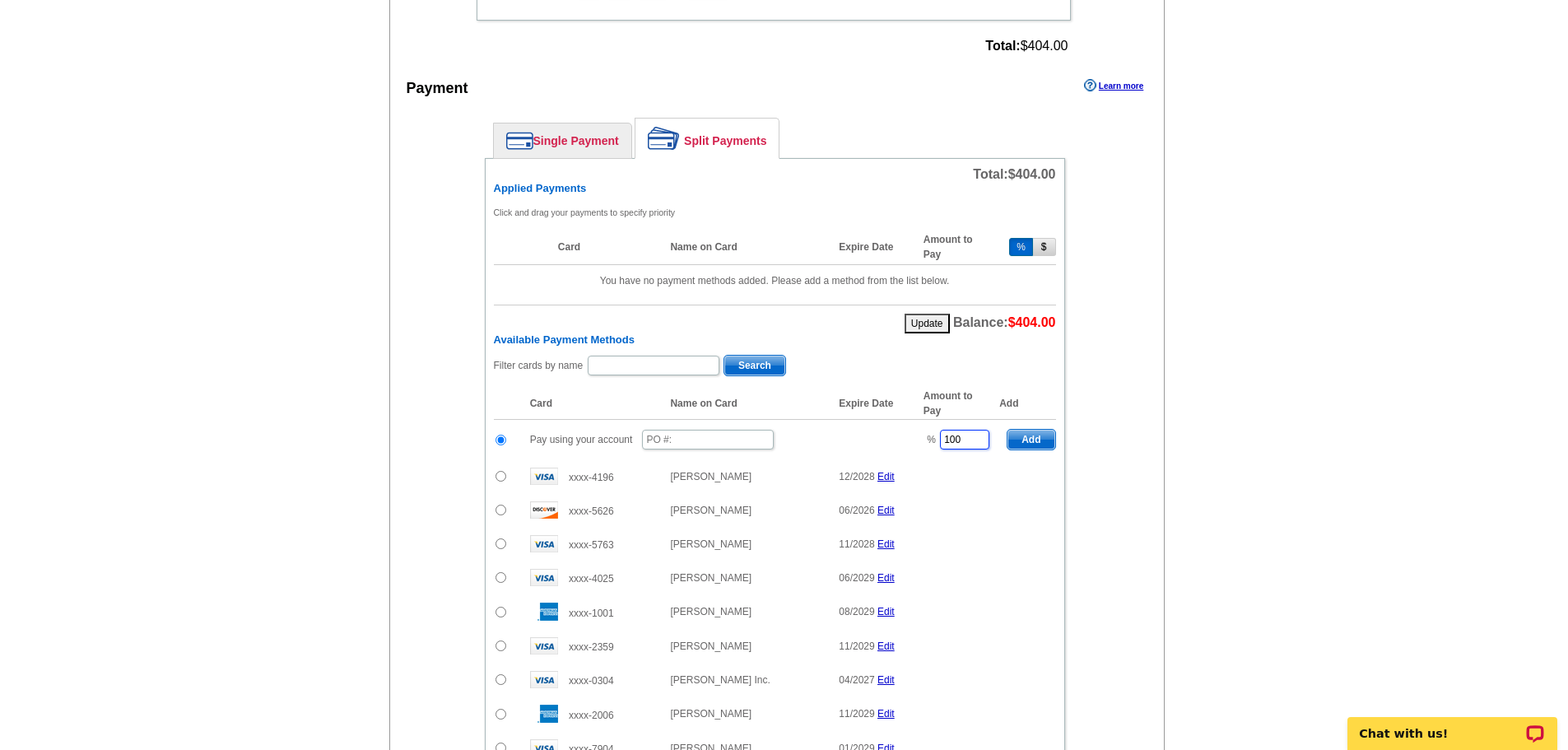
drag, startPoint x: 942, startPoint y: 442, endPoint x: 876, endPoint y: 442, distance: 66.0
click at [876, 442] on tr "Pay using your account % 100 Add" at bounding box center [774, 440] width 562 height 40
type input "50"
click at [706, 440] on input "text" at bounding box center [708, 439] width 132 height 20
type input "091825_421_es"
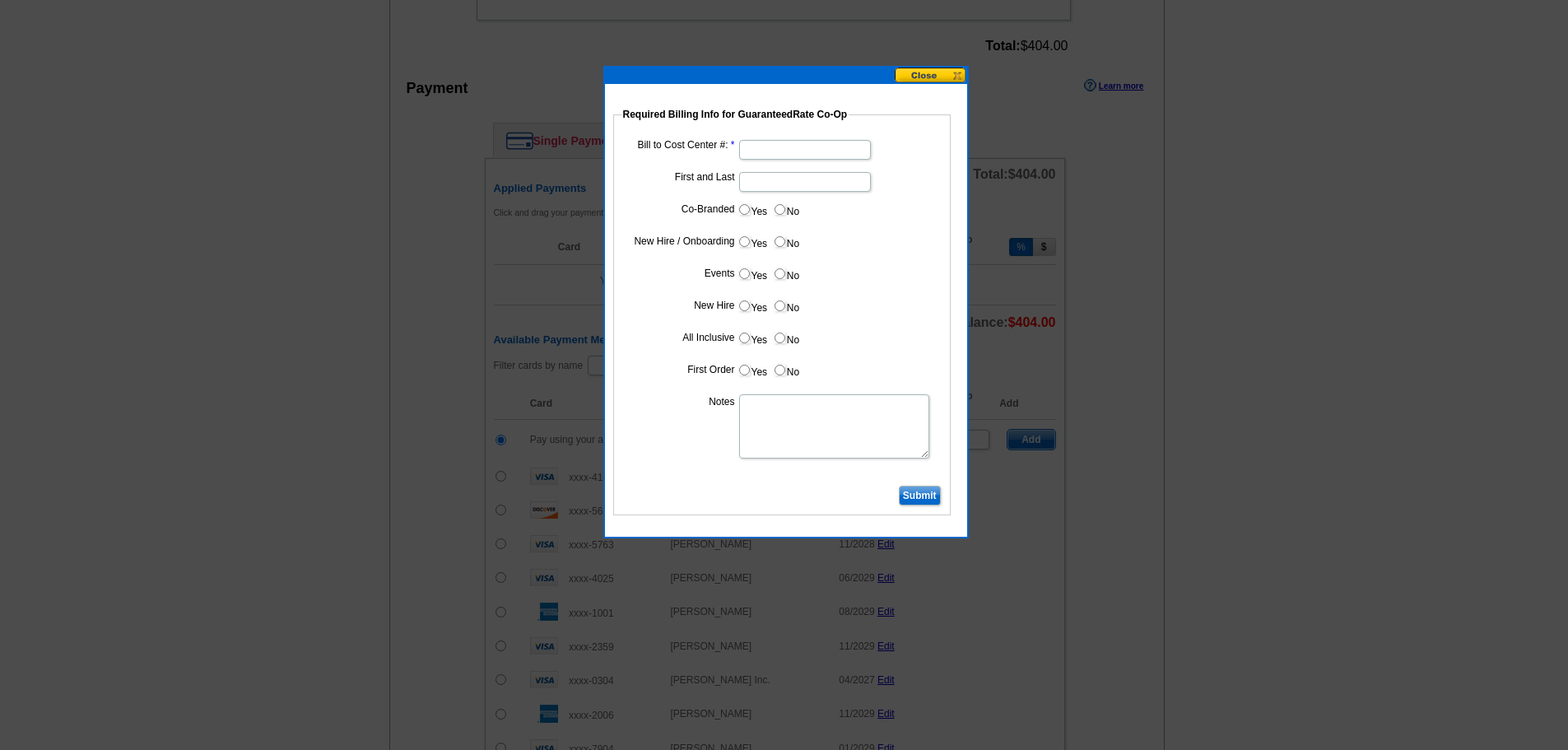
click at [770, 146] on input "Bill to Cost Center #:" at bounding box center [805, 150] width 132 height 20
type input "1766"
click at [770, 184] on input "First and Last" at bounding box center [805, 181] width 132 height 20
type input "Joe Moschella"
click at [742, 205] on input "Yes" at bounding box center [744, 210] width 11 height 11
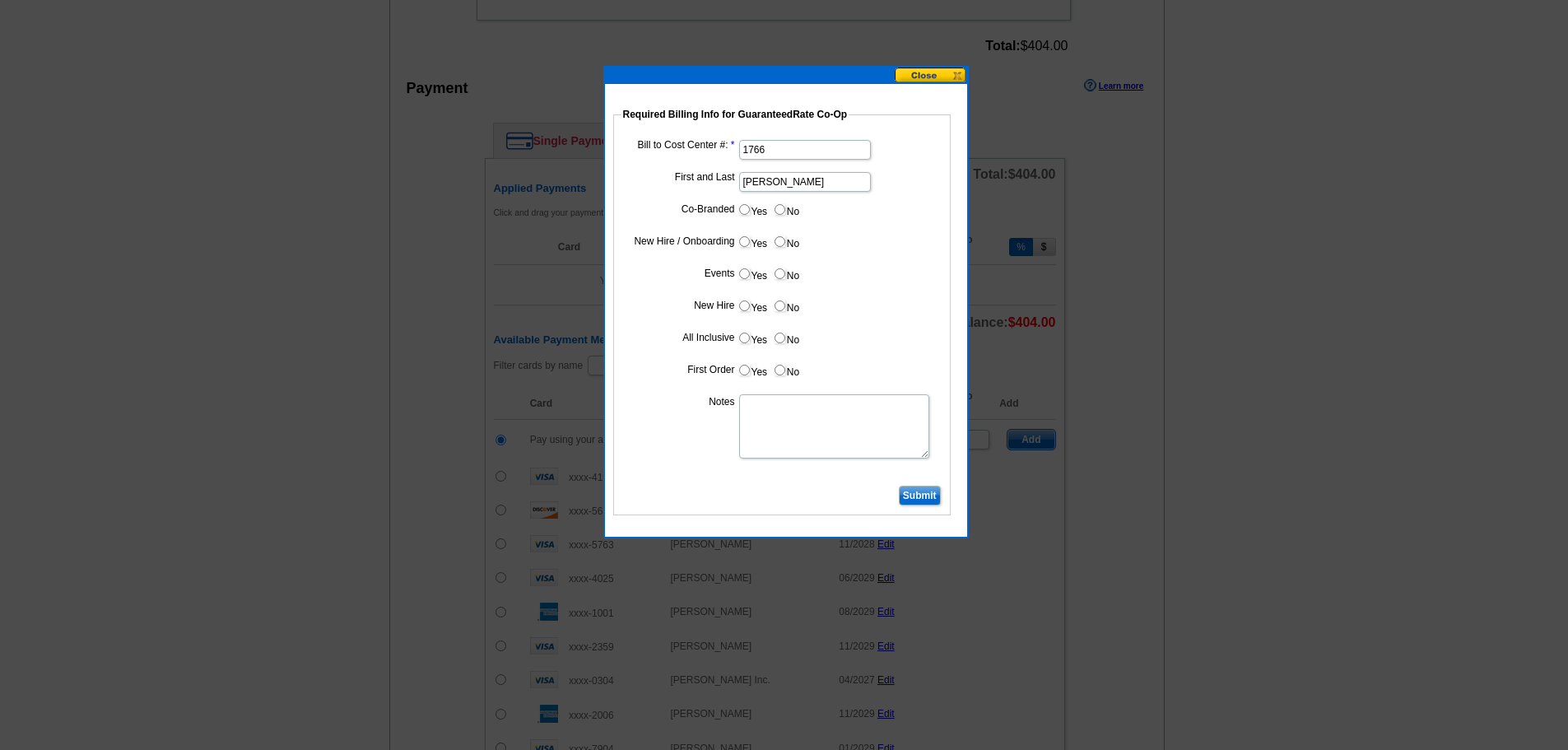
radio input "true"
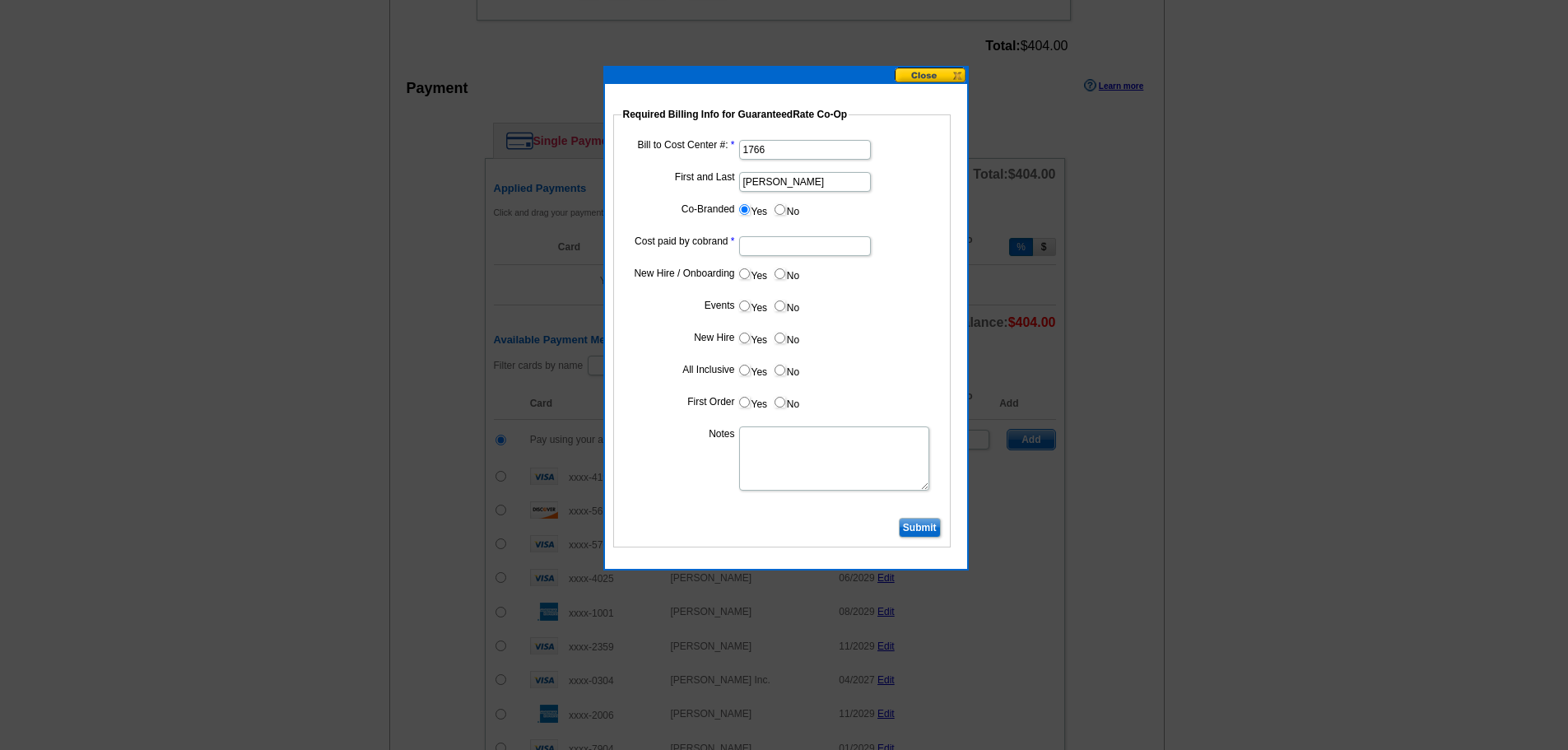
click at [774, 238] on input "Cost paid by cobrand" at bounding box center [805, 245] width 132 height 20
type input "50%"
click at [777, 271] on input "No" at bounding box center [780, 274] width 11 height 11
radio input "true"
drag, startPoint x: 778, startPoint y: 306, endPoint x: 782, endPoint y: 337, distance: 31.3
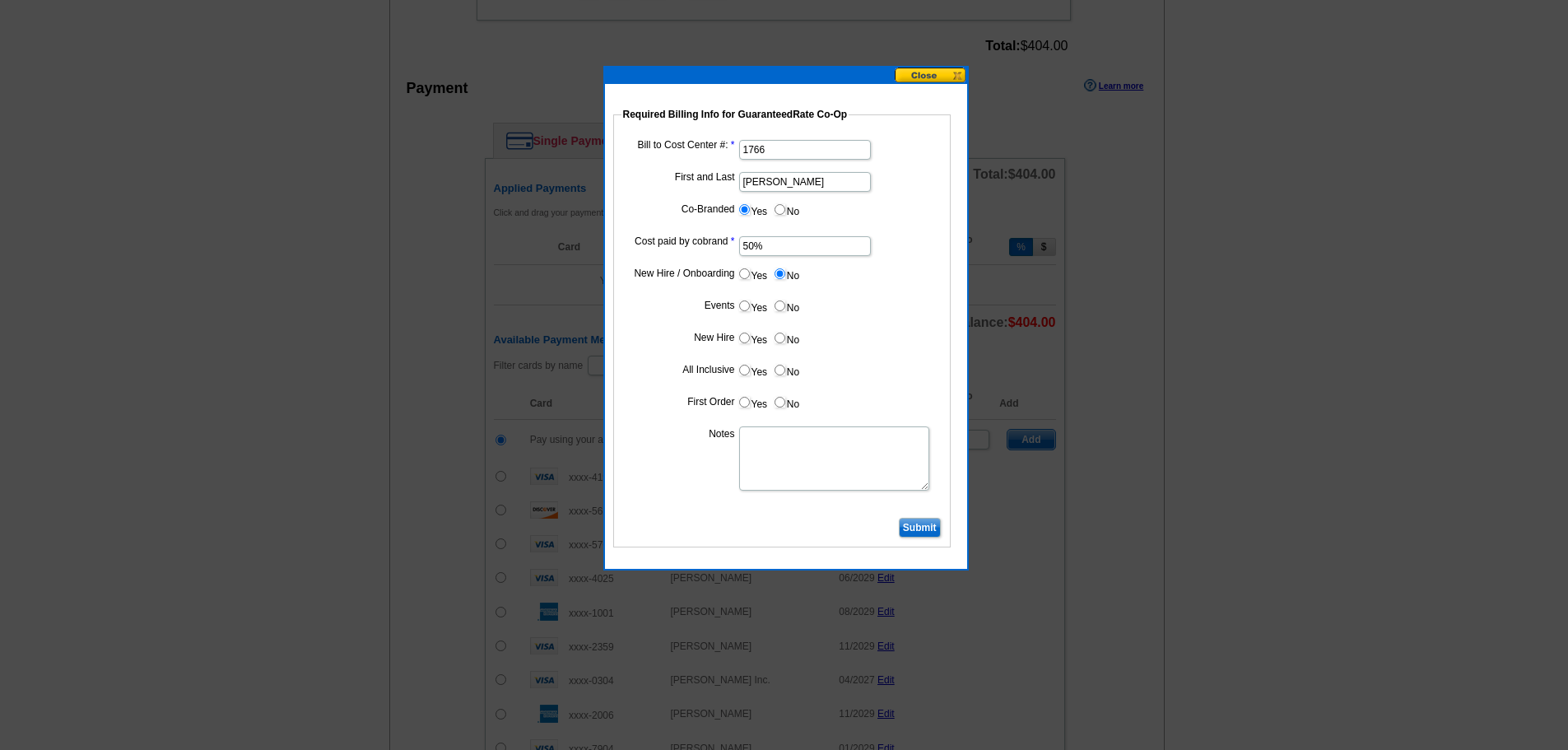
click at [778, 308] on input "No" at bounding box center [780, 306] width 11 height 11
radio input "true"
click at [783, 342] on input "No" at bounding box center [780, 338] width 11 height 11
radio input "true"
click at [783, 362] on label "No" at bounding box center [786, 370] width 26 height 19
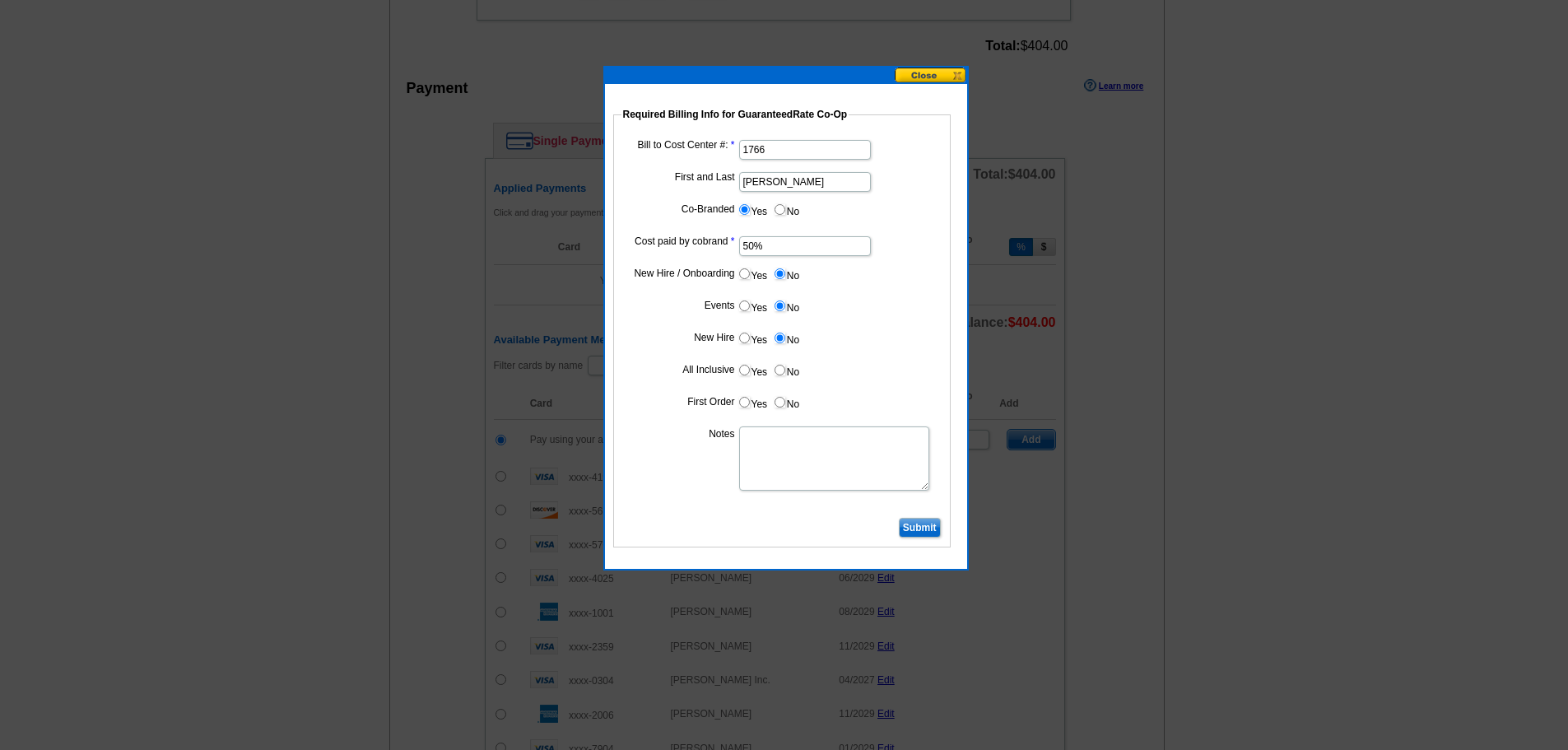
click at [783, 364] on input "No" at bounding box center [780, 370] width 11 height 11
radio input "true"
click at [788, 398] on label "No" at bounding box center [786, 401] width 26 height 19
click at [785, 398] on input "No" at bounding box center [780, 402] width 11 height 11
radio input "true"
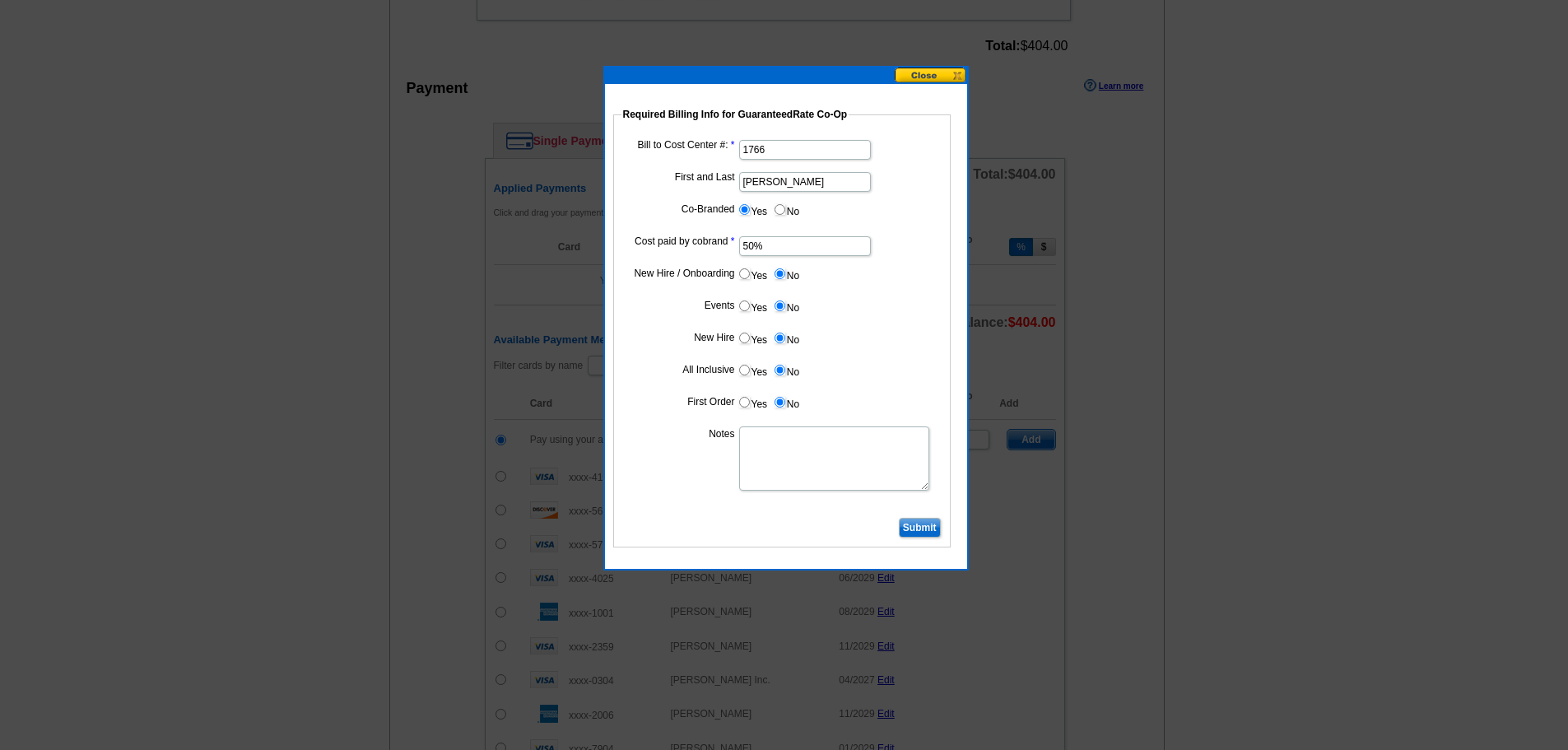
click at [788, 444] on textarea "Notes" at bounding box center [834, 458] width 191 height 64
type textarea "Bill 50% to cost center 1766"
click at [920, 532] on input "Submit" at bounding box center [919, 527] width 42 height 20
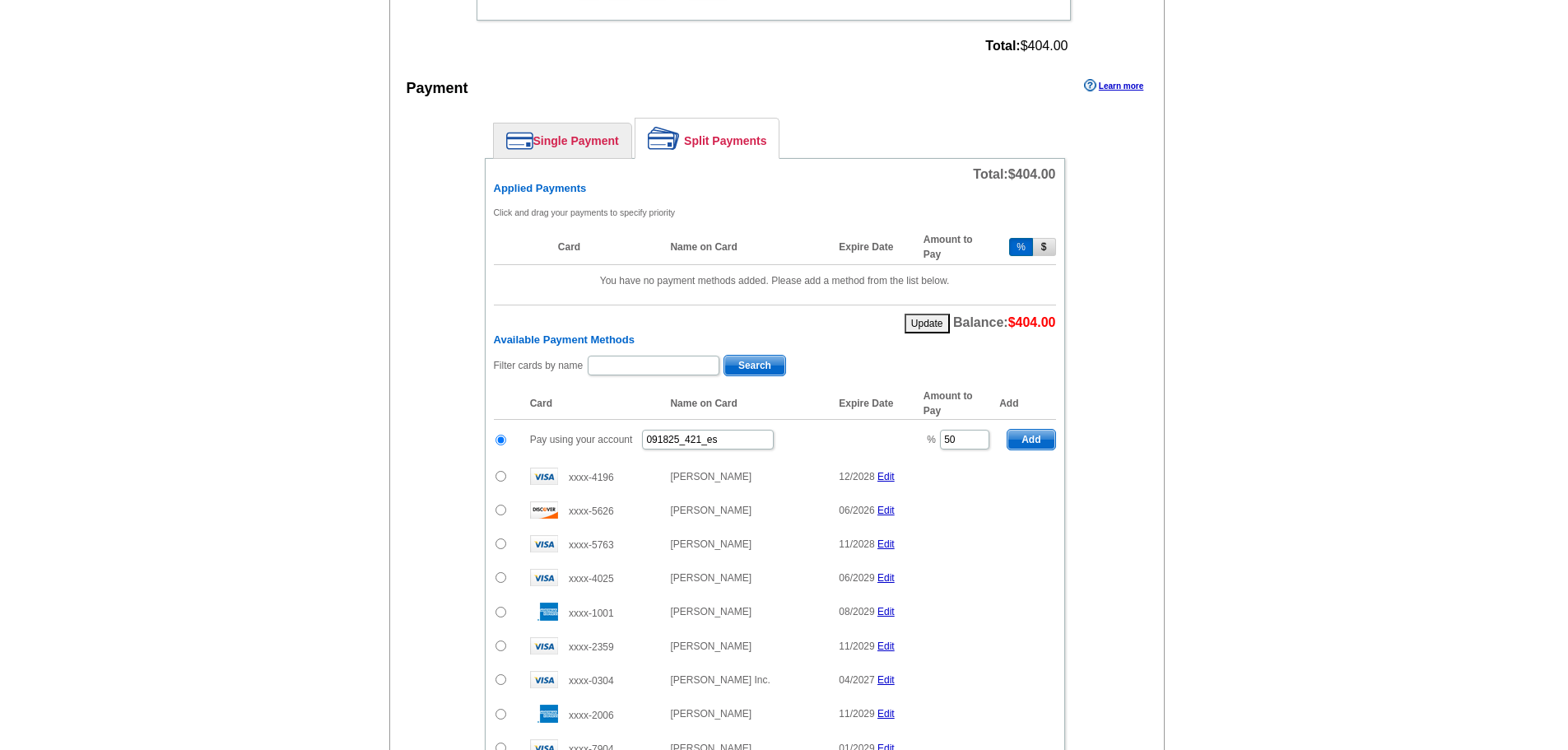
click at [1043, 439] on span "Add" at bounding box center [1031, 439] width 46 height 20
type input "100"
radio input "false"
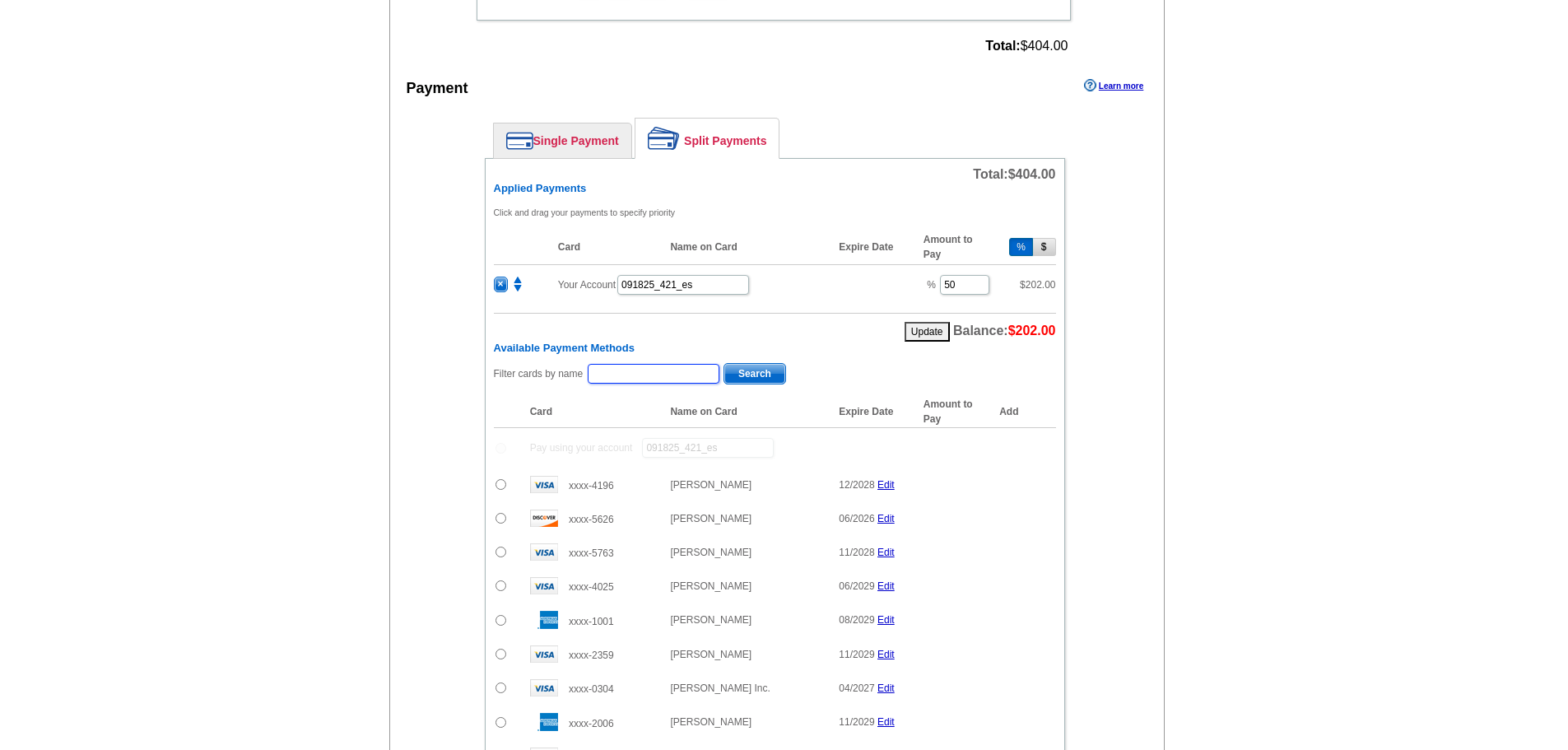
click at [619, 375] on input "text" at bounding box center [653, 373] width 132 height 20
type input "kistle"
click at [739, 369] on span "Search" at bounding box center [755, 373] width 61 height 20
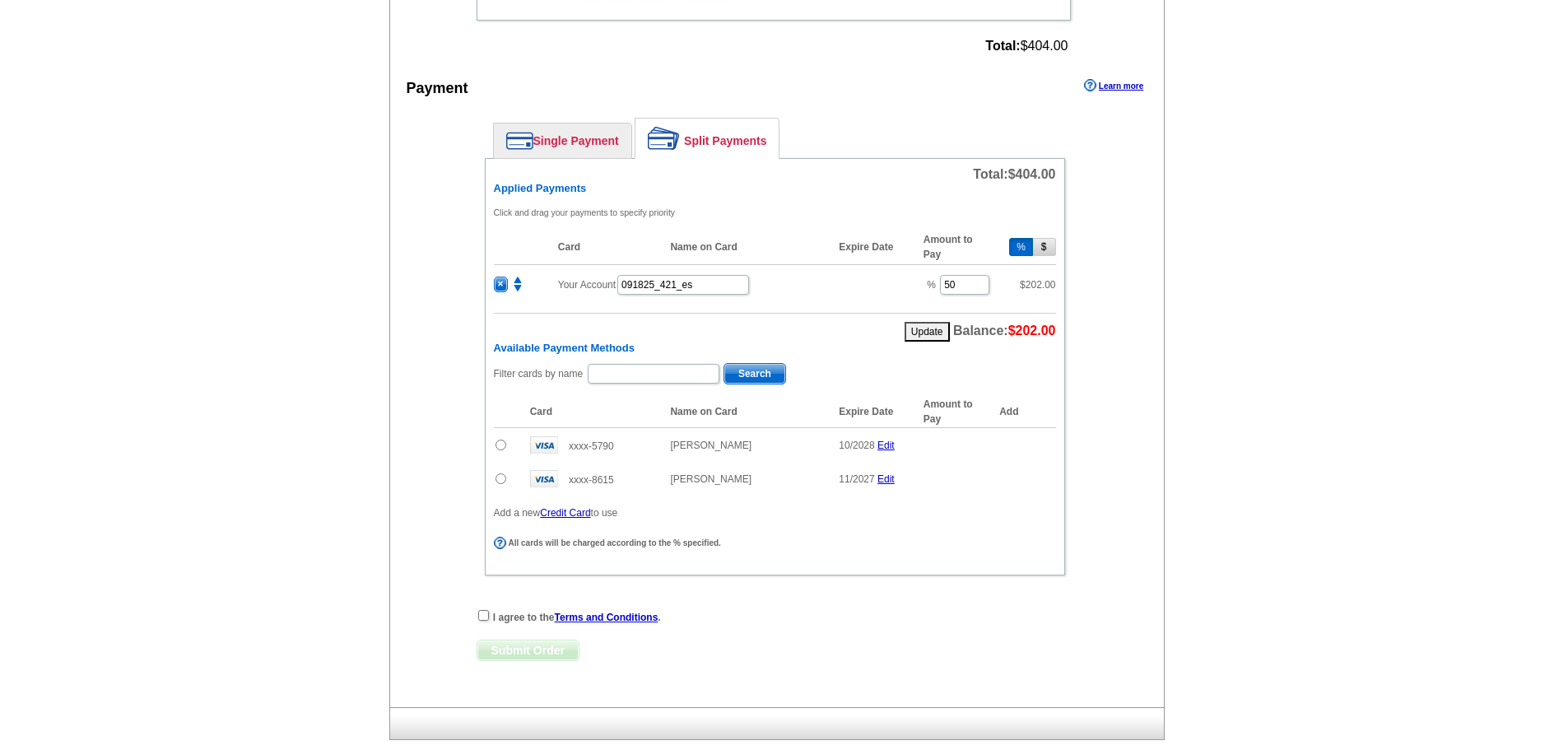
click at [499, 447] on input "radio" at bounding box center [501, 445] width 11 height 11
click at [1034, 443] on span "Add" at bounding box center [1031, 447] width 46 height 20
radio input "false"
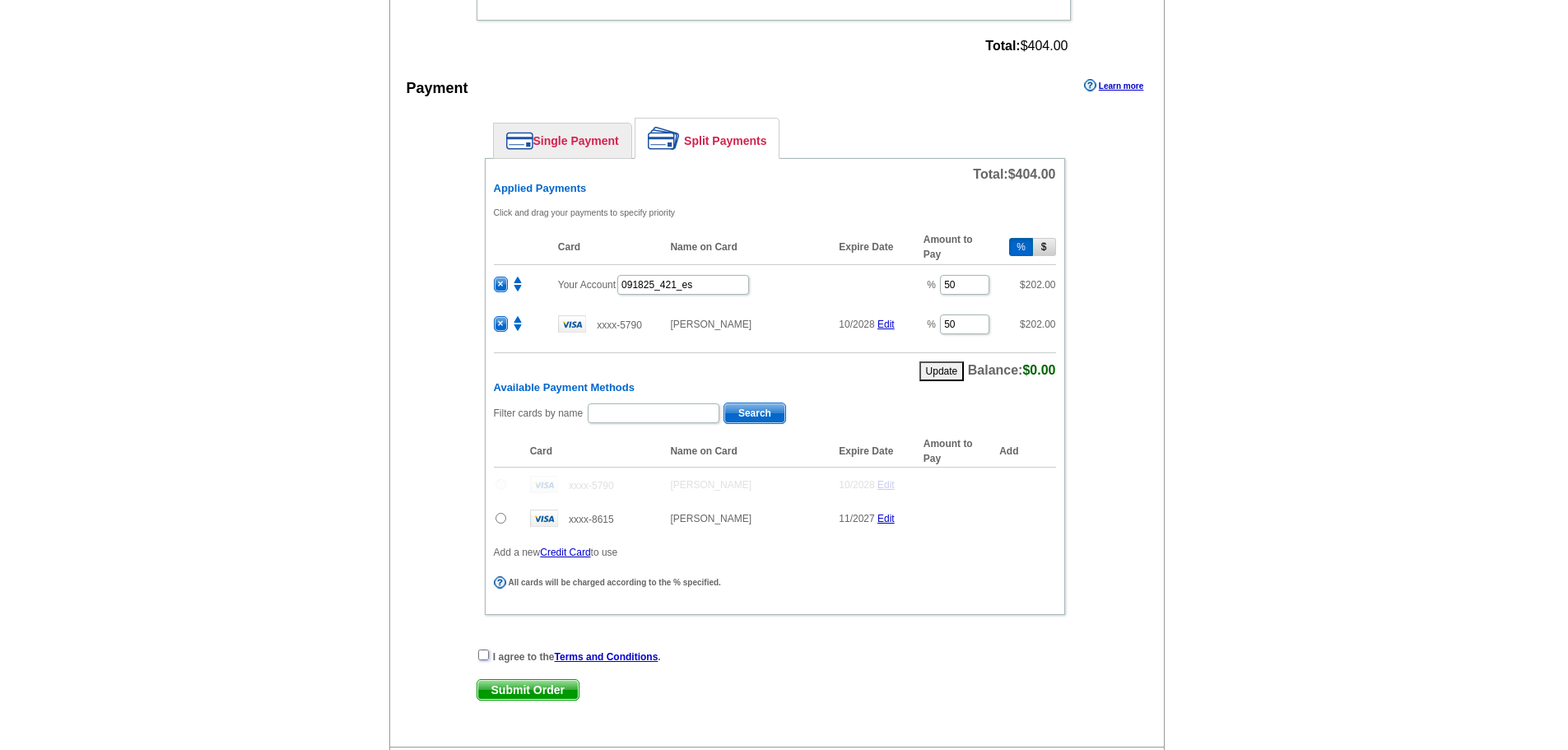
click at [482, 656] on input "checkbox" at bounding box center [484, 655] width 11 height 11
checkbox input "true"
click at [548, 690] on span "Submit Order" at bounding box center [528, 690] width 101 height 20
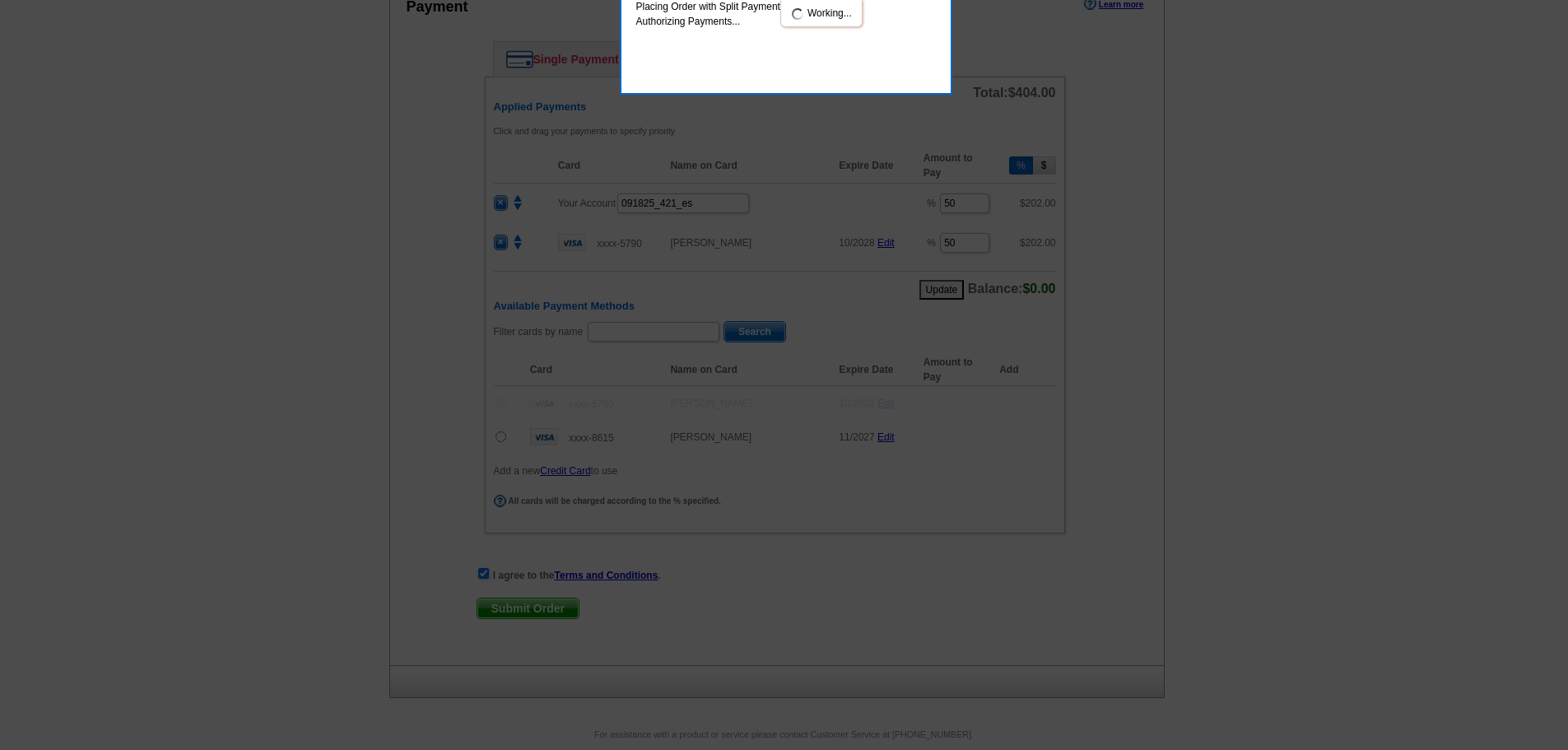
scroll to position [867, 0]
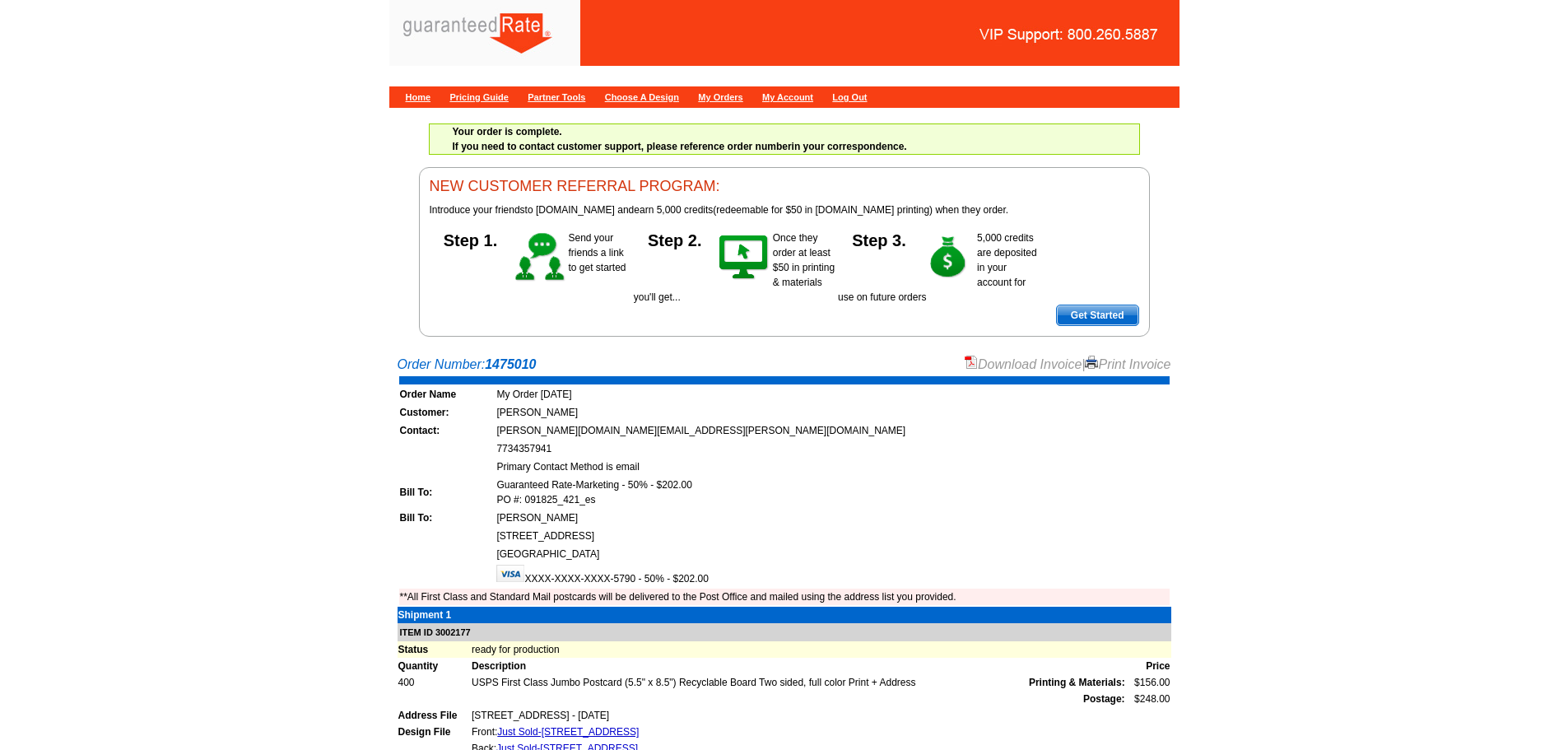
click at [974, 363] on link "Download Invoice" at bounding box center [1023, 363] width 117 height 14
